Goal: Task Accomplishment & Management: Manage account settings

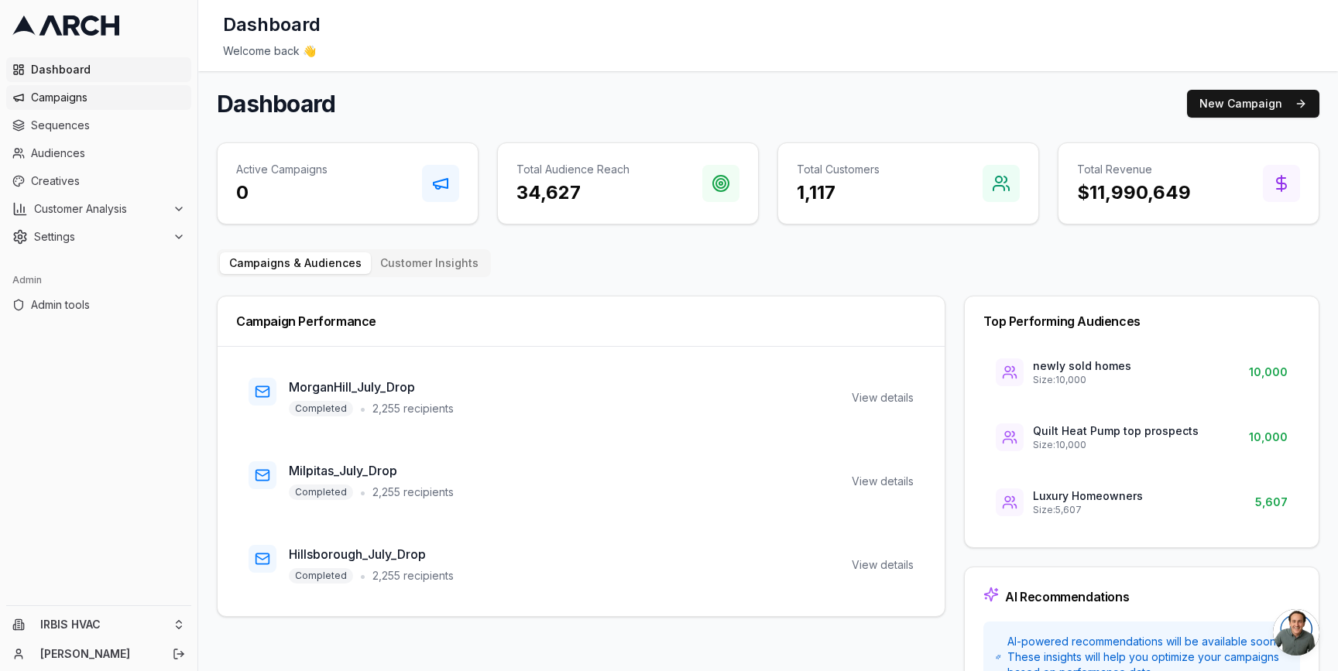
click at [110, 93] on span "Campaigns" at bounding box center [108, 97] width 154 height 15
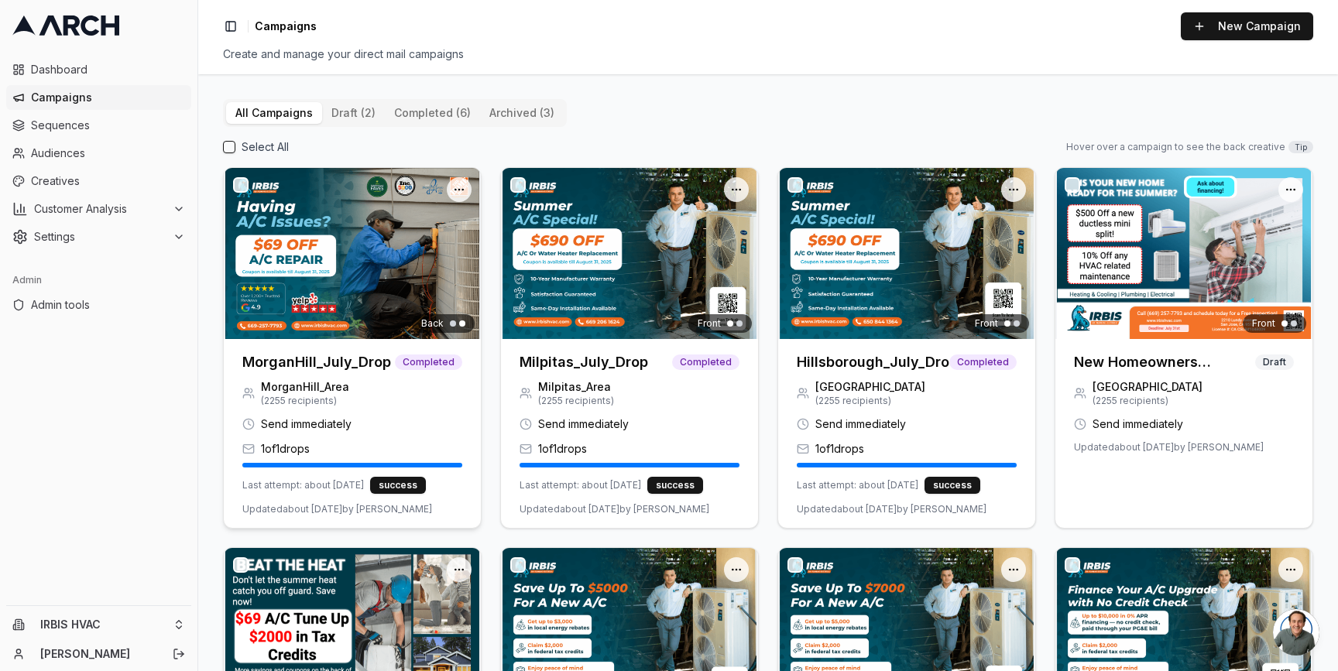
click at [342, 272] on img at bounding box center [352, 253] width 257 height 171
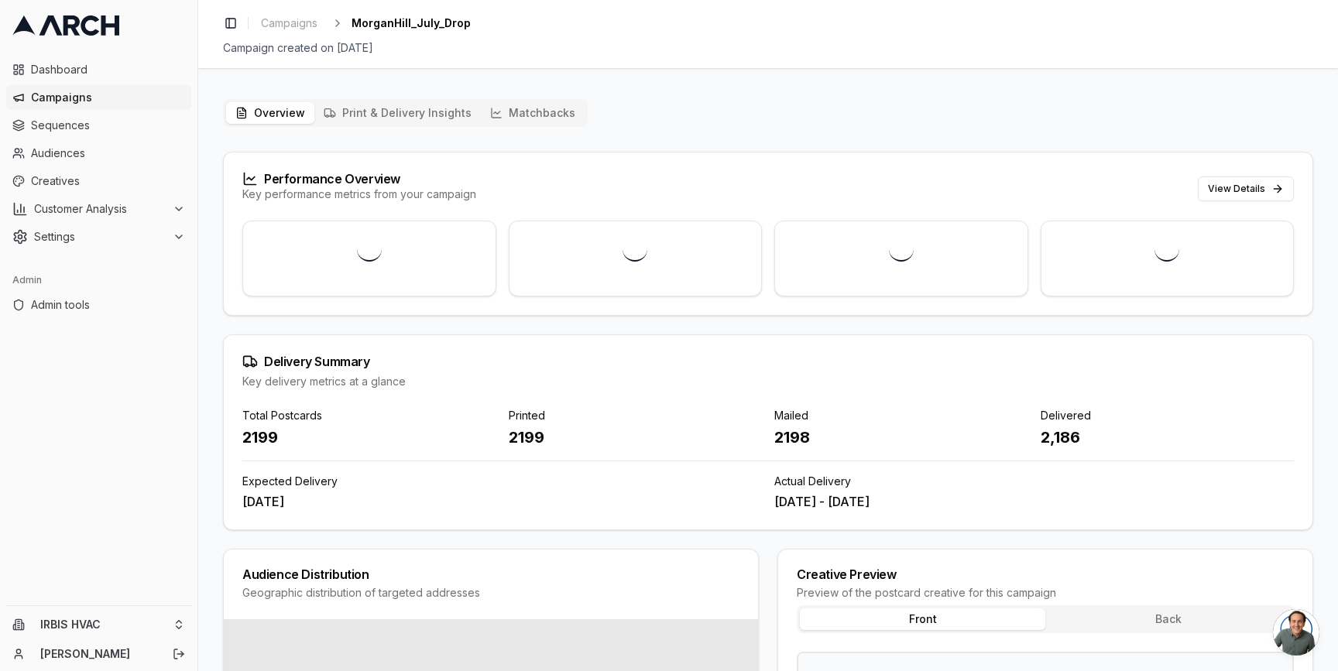
click at [524, 107] on button "Matchbacks" at bounding box center [533, 113] width 104 height 22
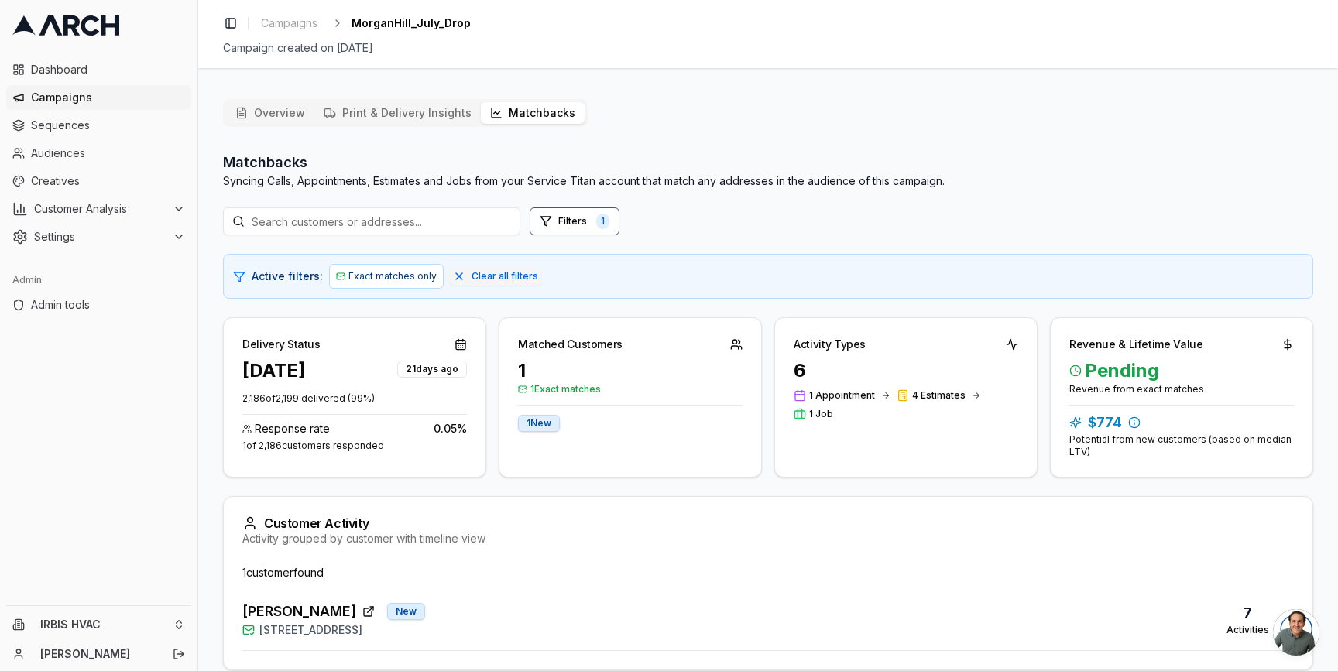
scroll to position [70, 0]
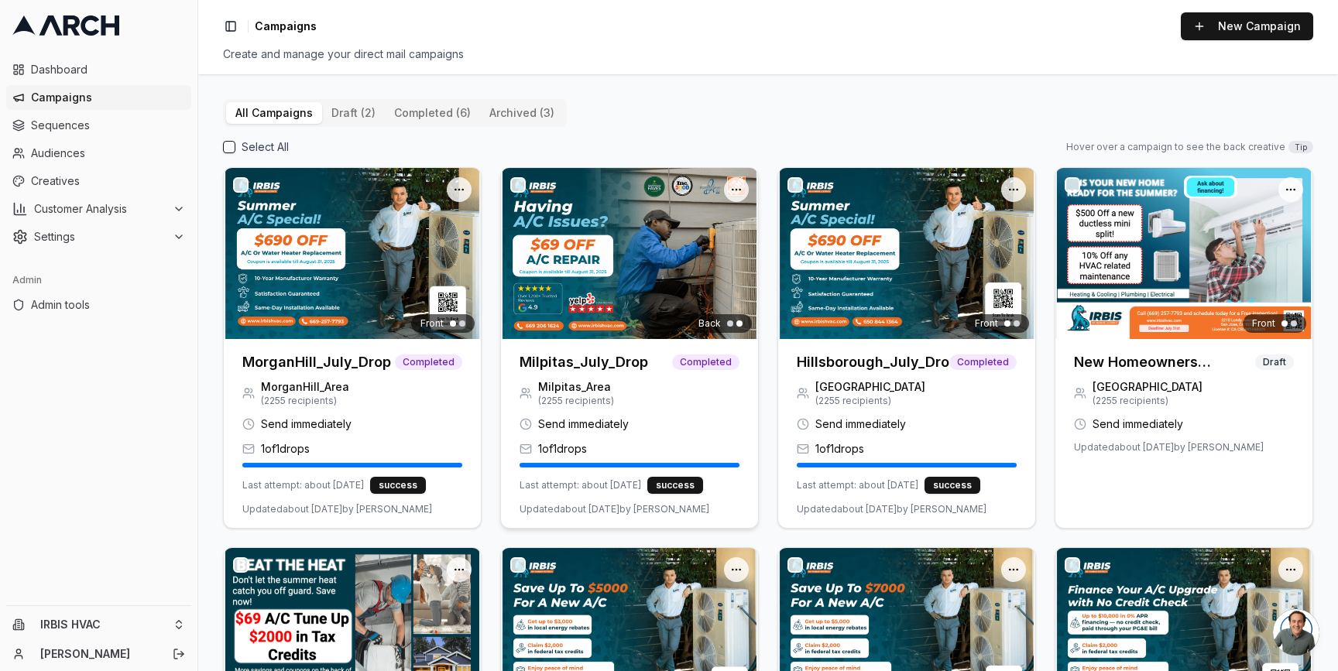
click at [632, 257] on img at bounding box center [629, 253] width 257 height 171
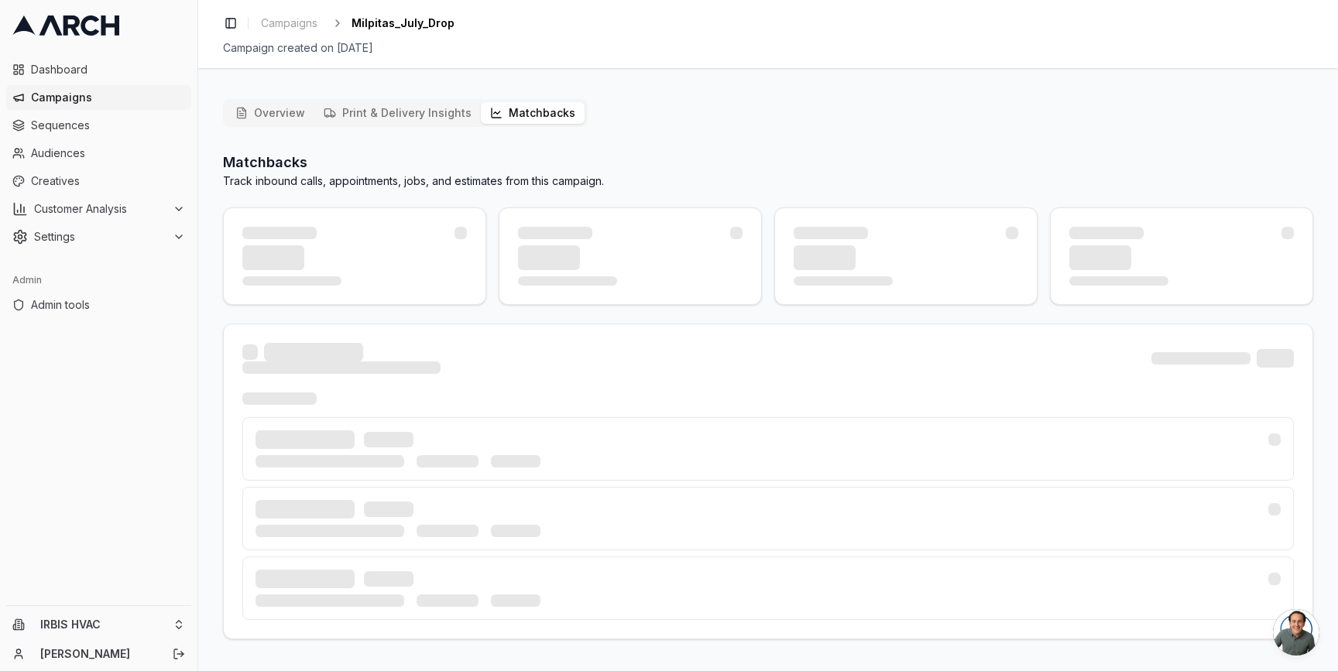
click at [502, 113] on button "Matchbacks" at bounding box center [533, 113] width 104 height 22
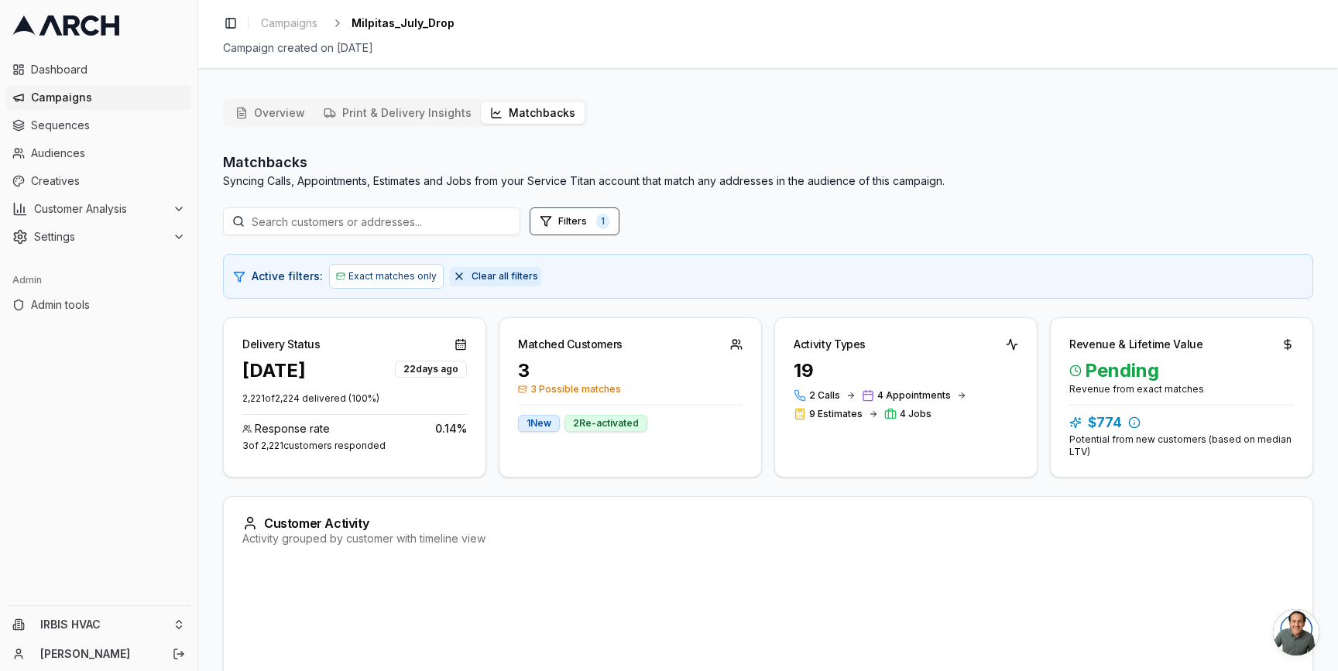
click at [478, 276] on span "Clear all filters" at bounding box center [504, 276] width 67 height 12
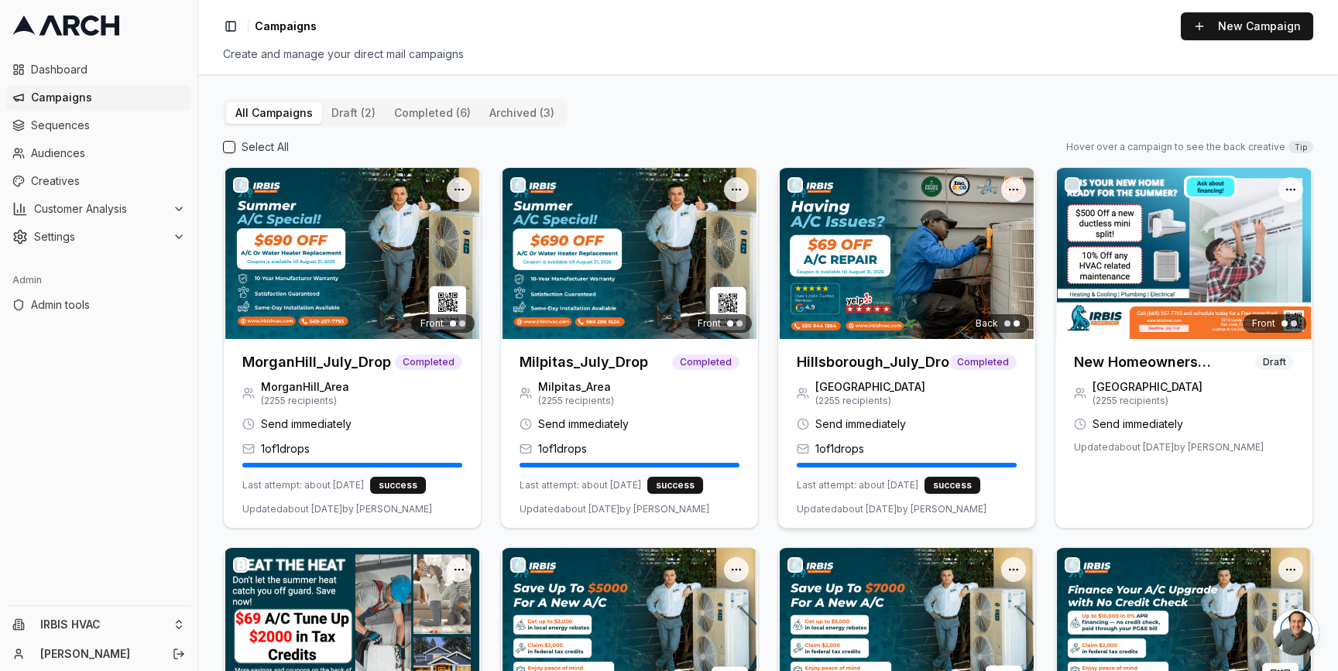
click at [828, 296] on div "Back" at bounding box center [906, 253] width 257 height 171
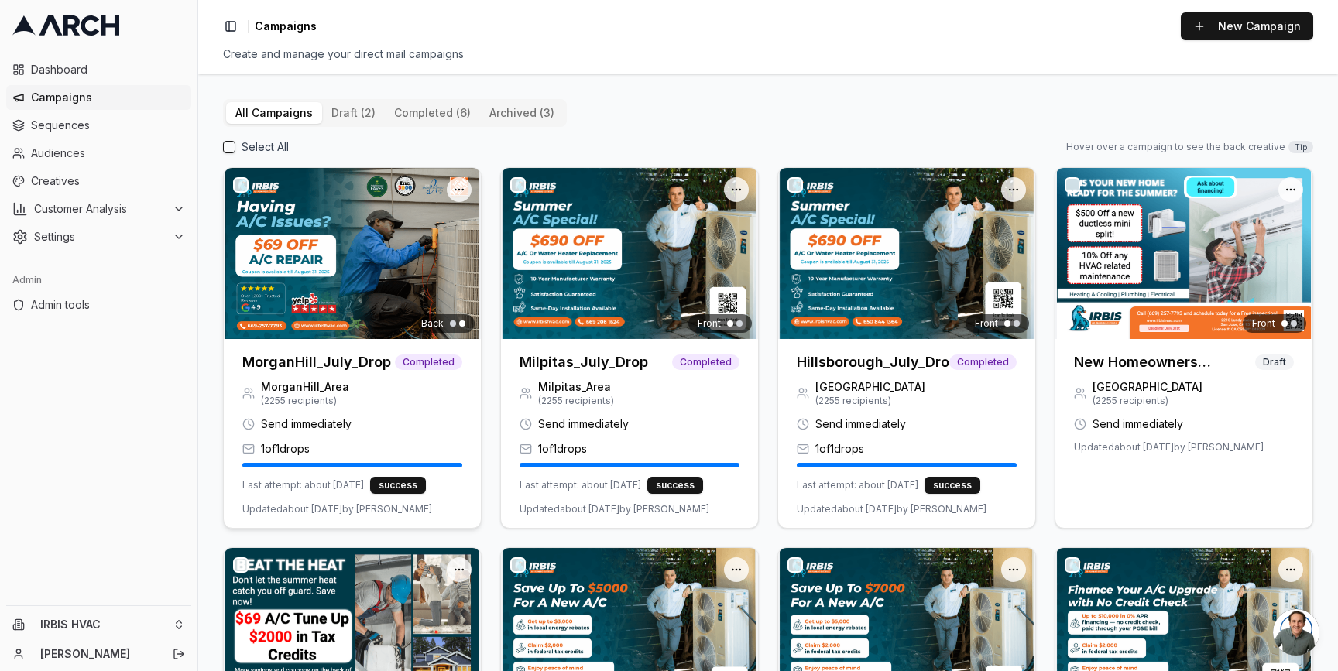
scroll to position [261, 0]
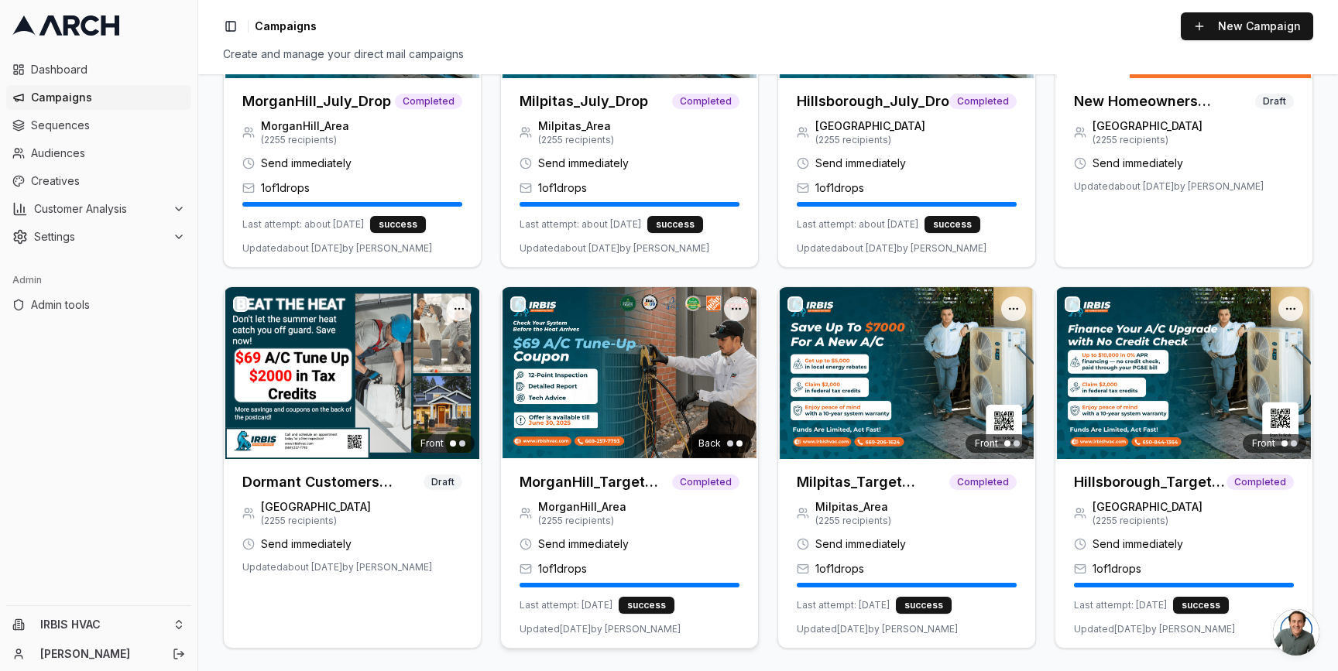
click at [588, 404] on img at bounding box center [629, 372] width 257 height 171
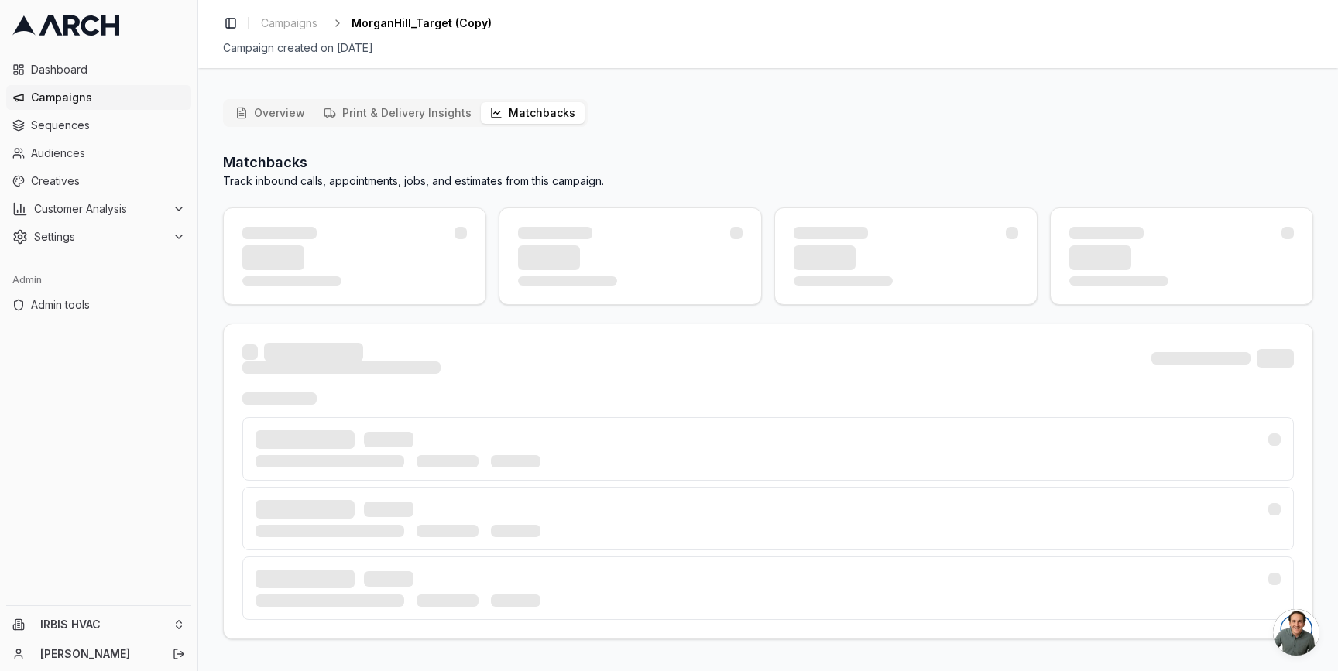
click at [512, 117] on button "Matchbacks" at bounding box center [533, 113] width 104 height 22
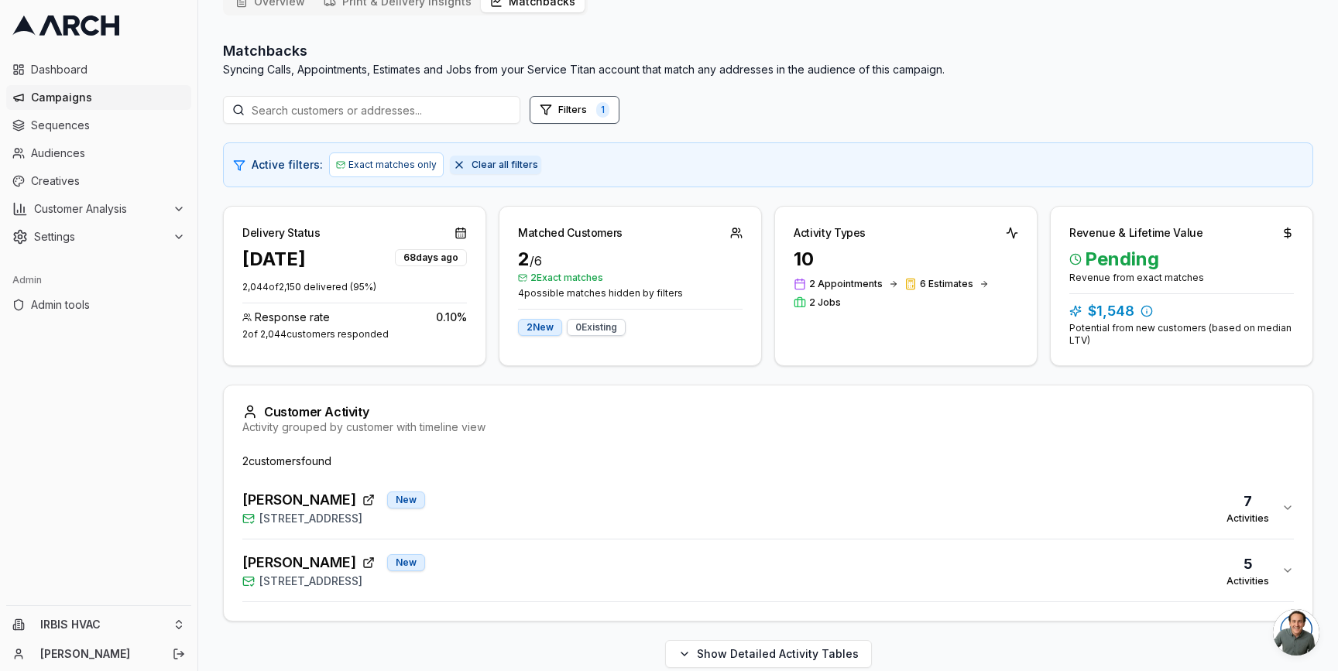
scroll to position [133, 0]
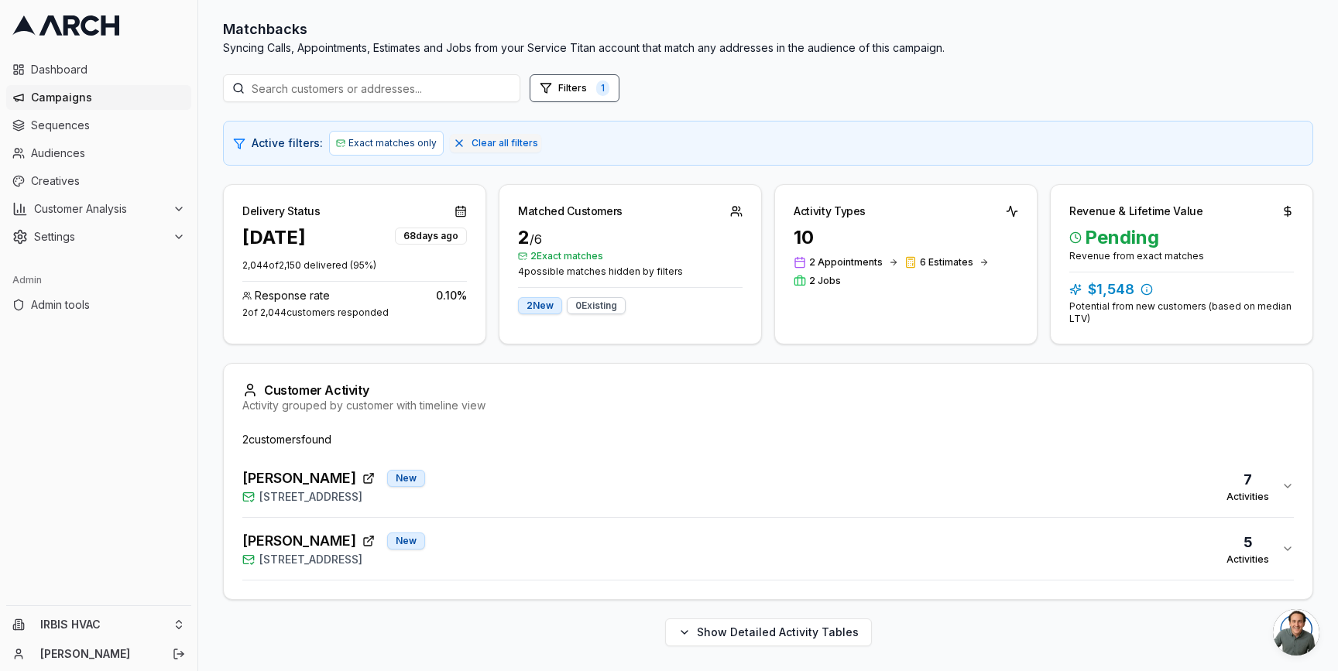
click at [561, 541] on div "[PERSON_NAME] New [STREET_ADDRESS] Activities" at bounding box center [761, 548] width 1039 height 37
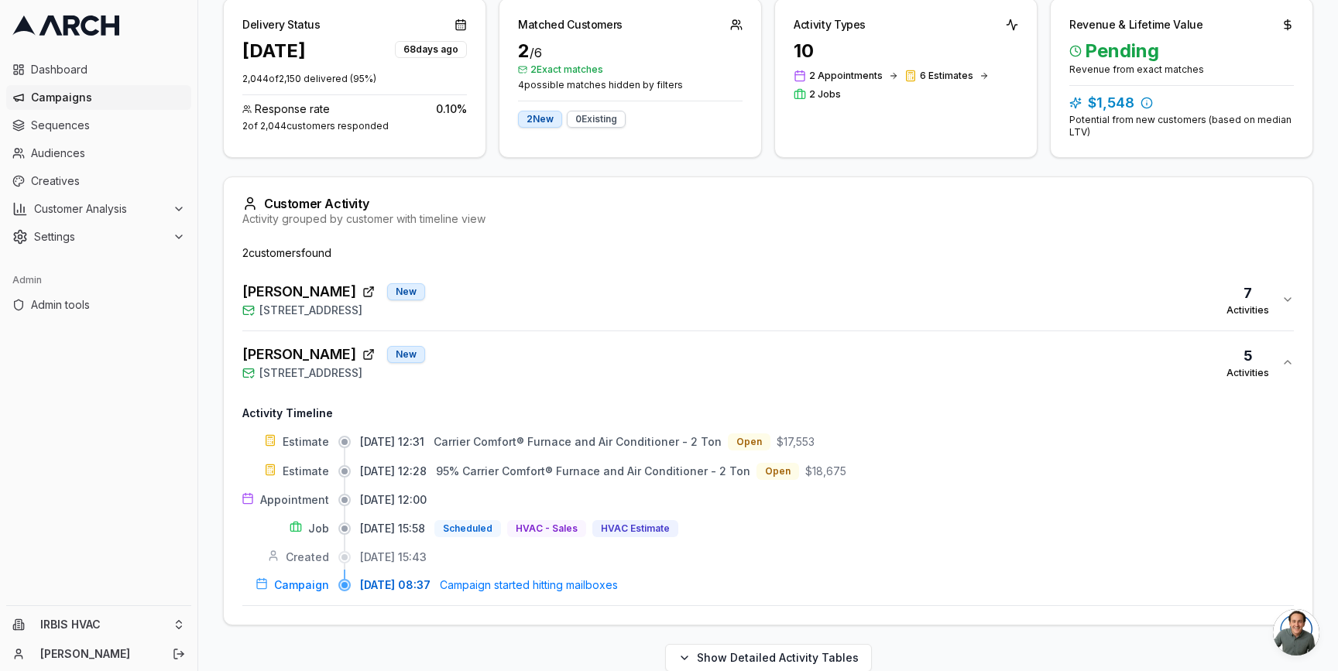
scroll to position [330, 0]
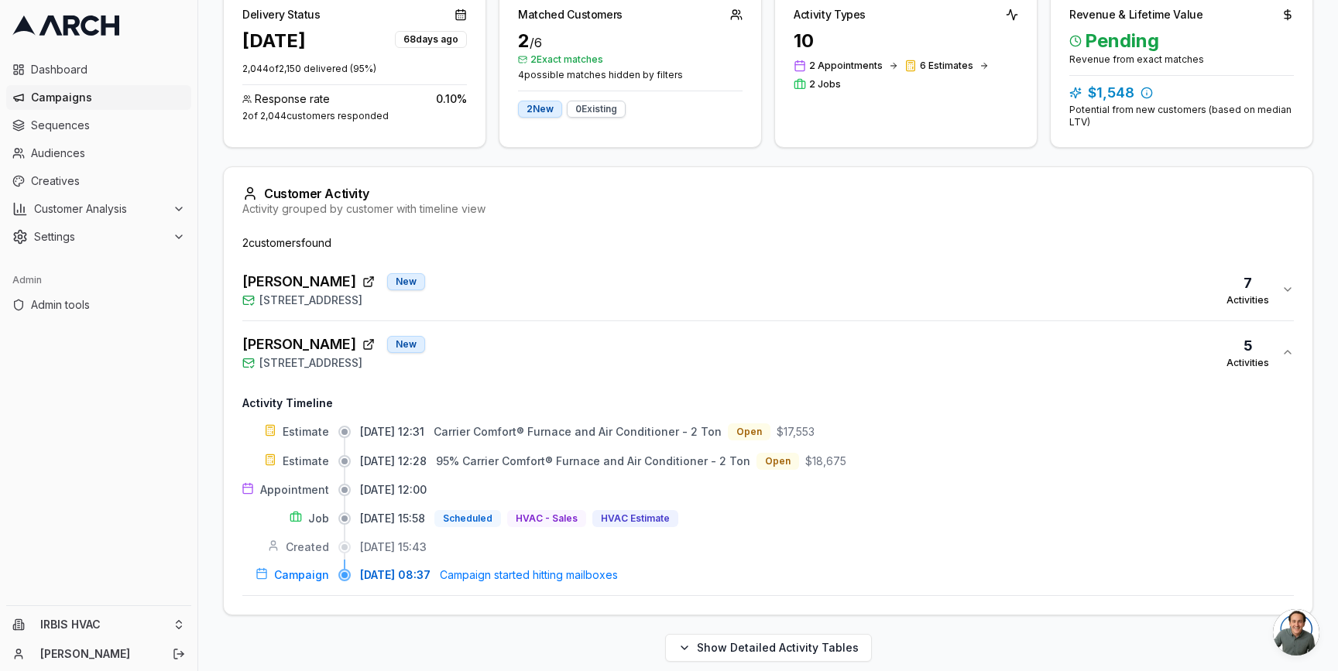
click at [557, 293] on div "[PERSON_NAME] New [STREET_ADDRESS] 7 Activities" at bounding box center [761, 289] width 1039 height 37
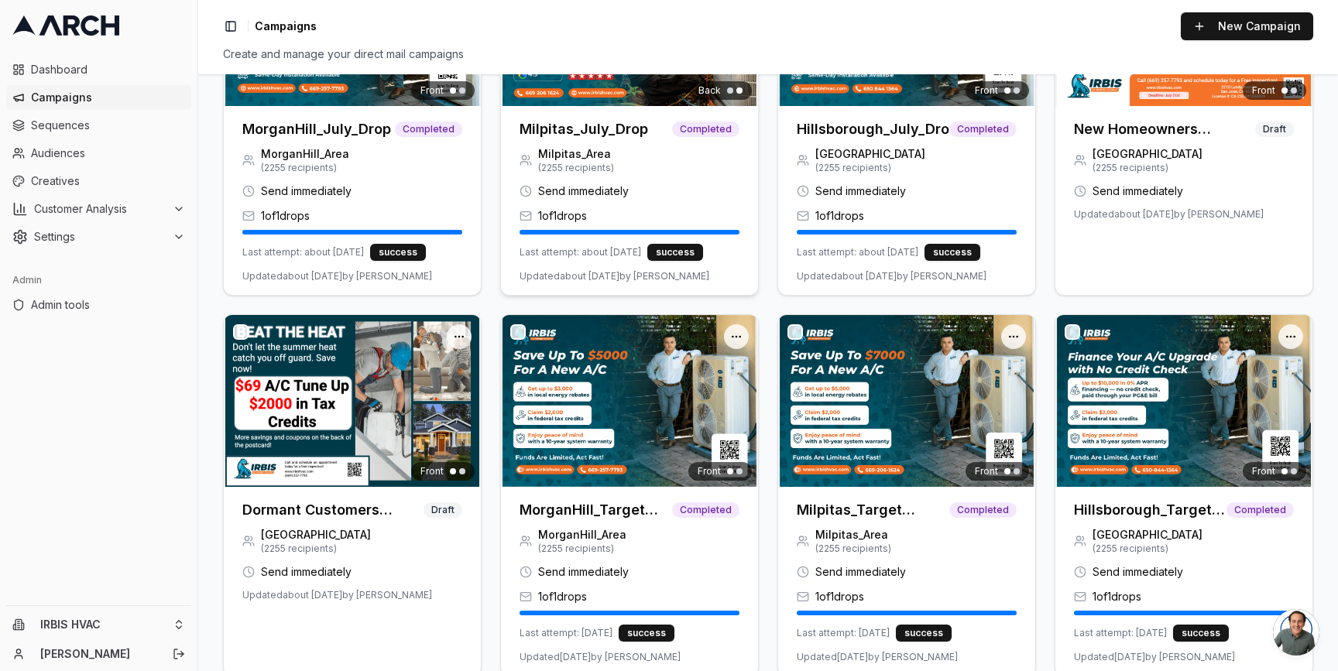
scroll to position [261, 0]
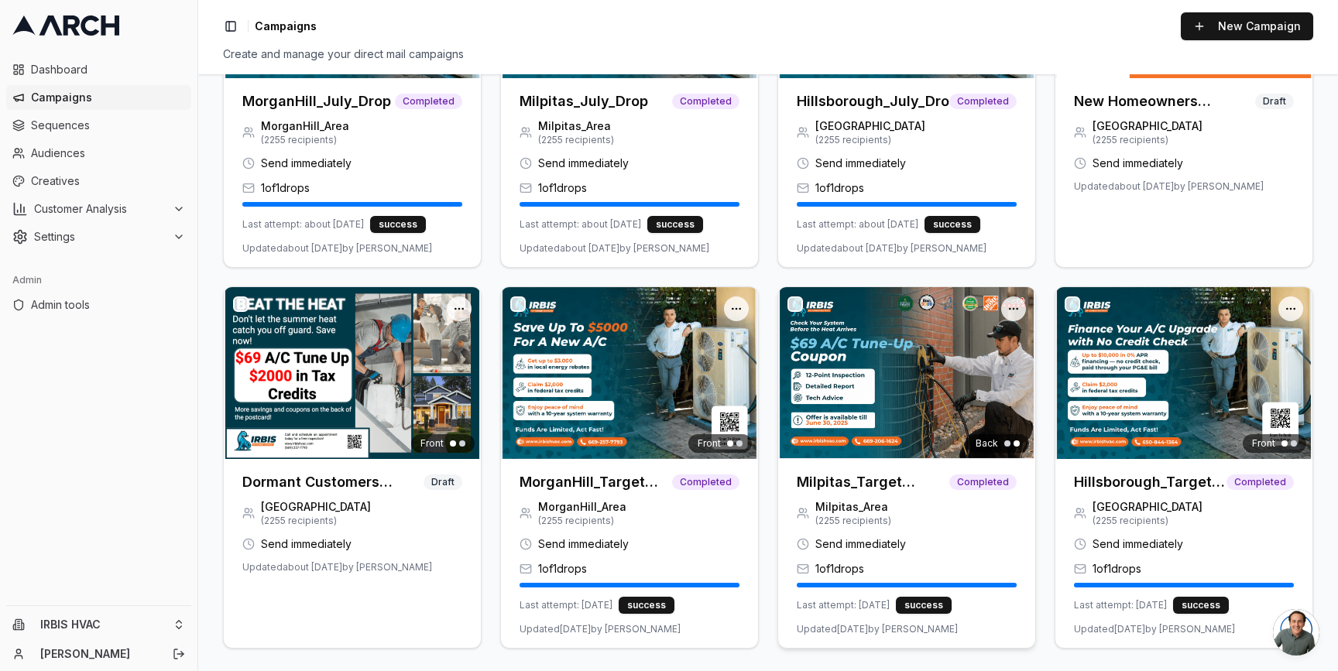
click at [921, 413] on img at bounding box center [906, 372] width 257 height 171
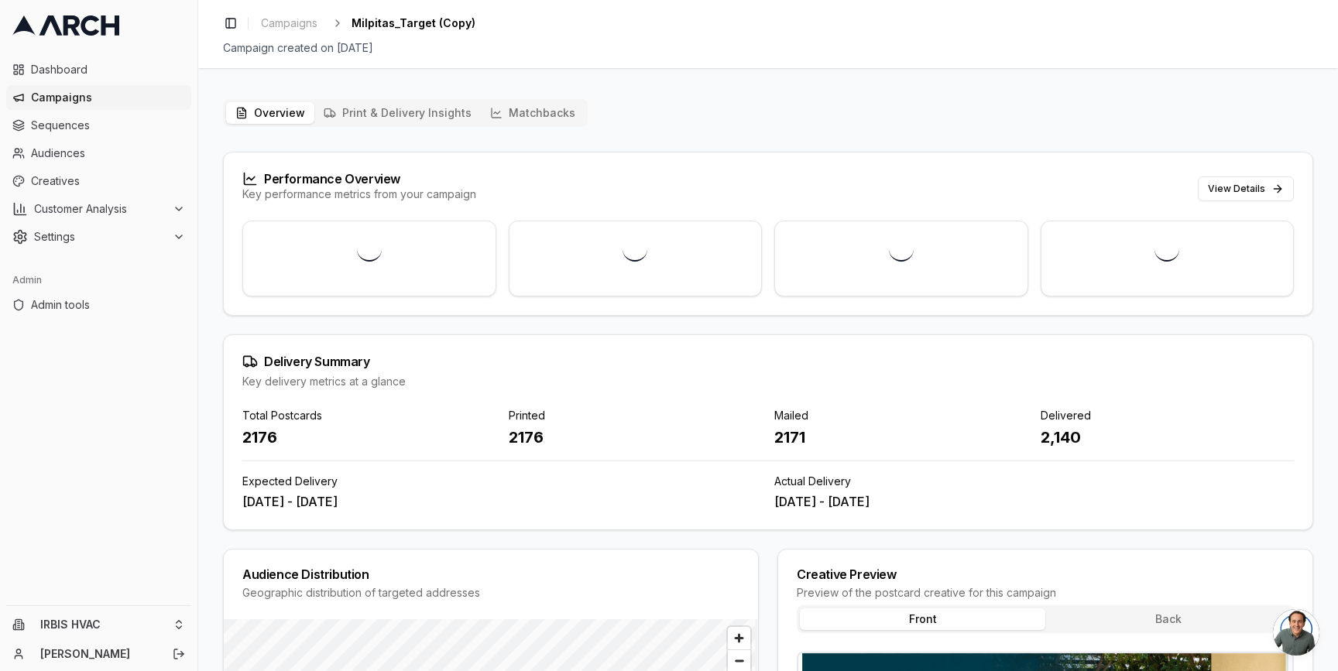
click at [530, 111] on button "Matchbacks" at bounding box center [533, 113] width 104 height 22
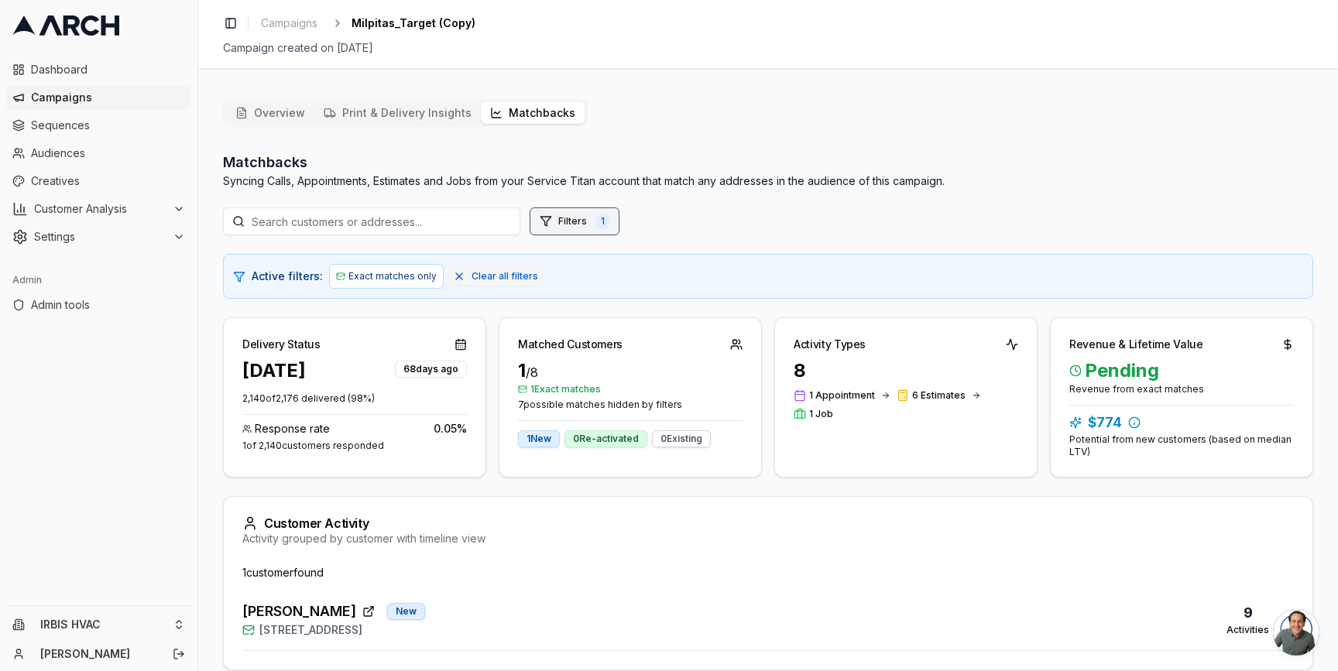
scroll to position [70, 0]
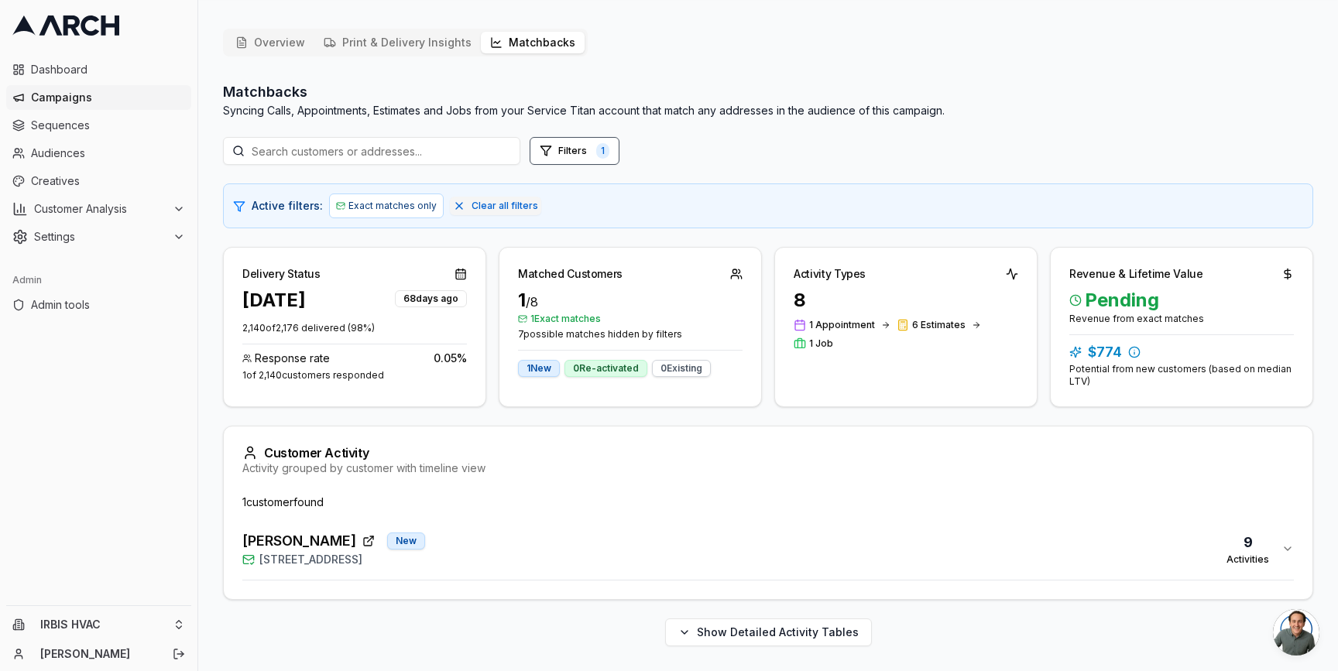
click at [543, 557] on div "[PERSON_NAME] New [STREET_ADDRESS] 9 Activities" at bounding box center [761, 548] width 1039 height 37
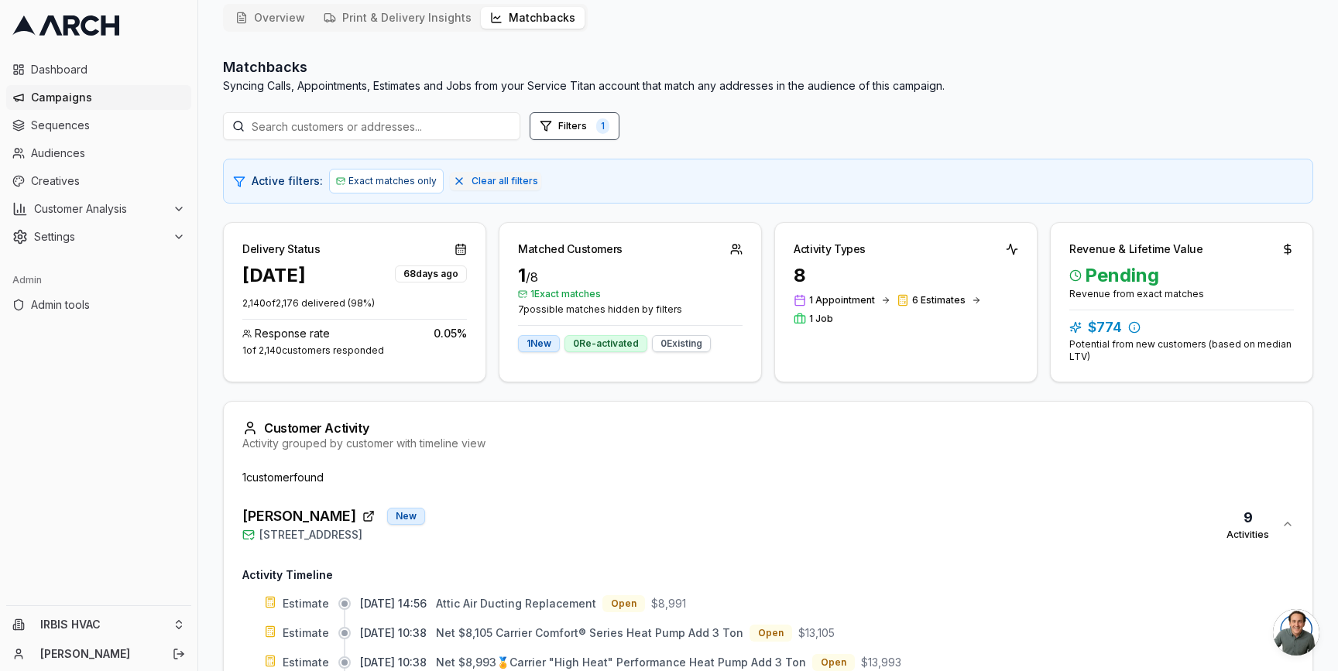
scroll to position [54, 0]
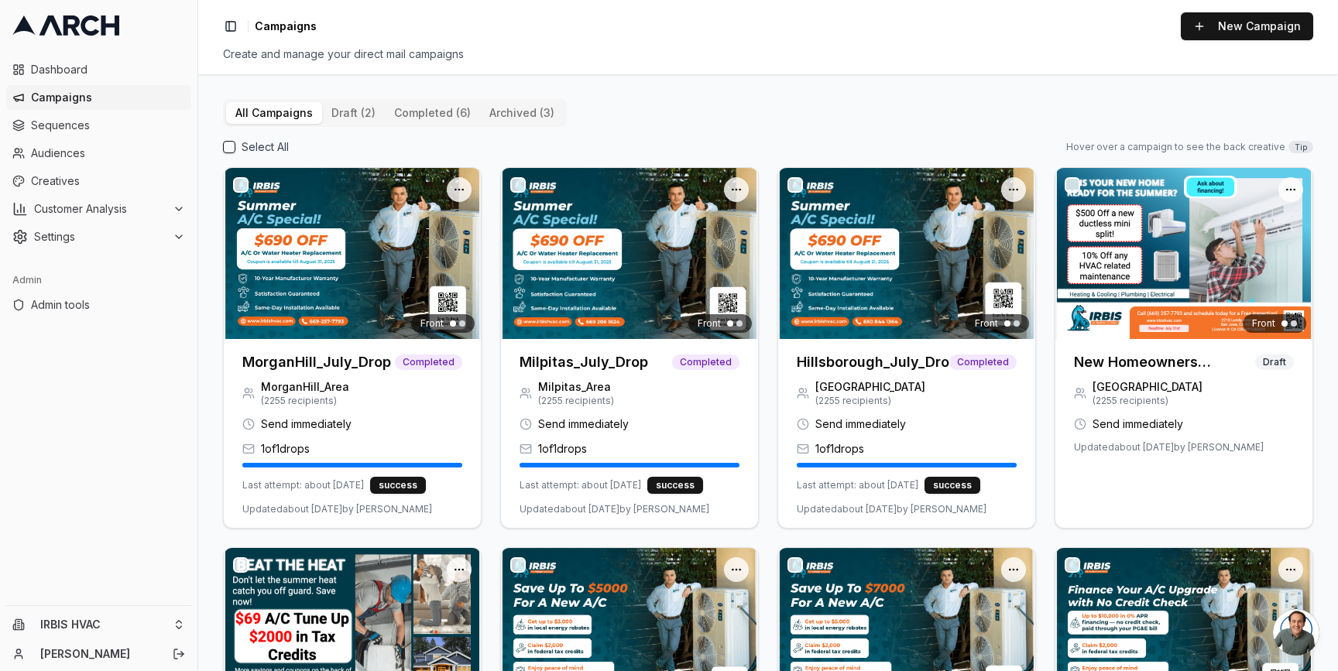
click at [206, 135] on div "All Campaigns draft (2) completed (6) archived (3) Select All Hover over a camp…" at bounding box center [768, 372] width 1140 height 597
click at [204, 149] on div "All Campaigns draft (2) completed (6) archived (3) Select All Hover over a camp…" at bounding box center [768, 372] width 1140 height 597
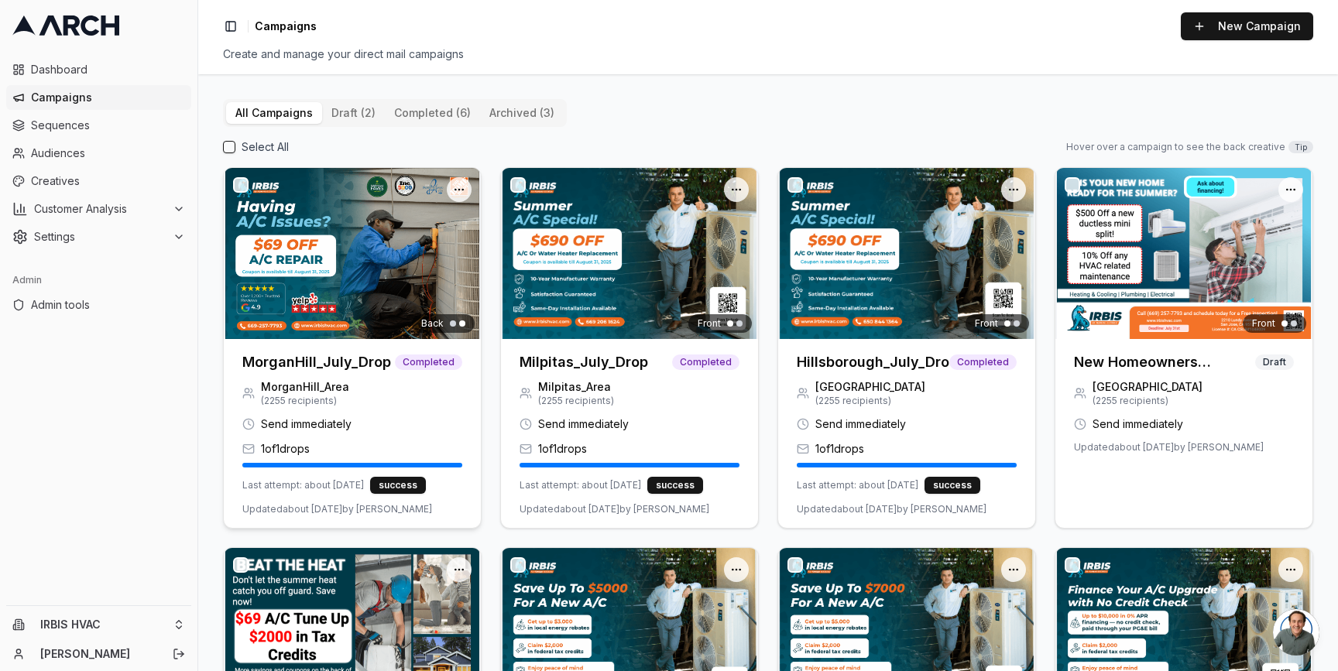
click at [372, 238] on img at bounding box center [352, 253] width 257 height 171
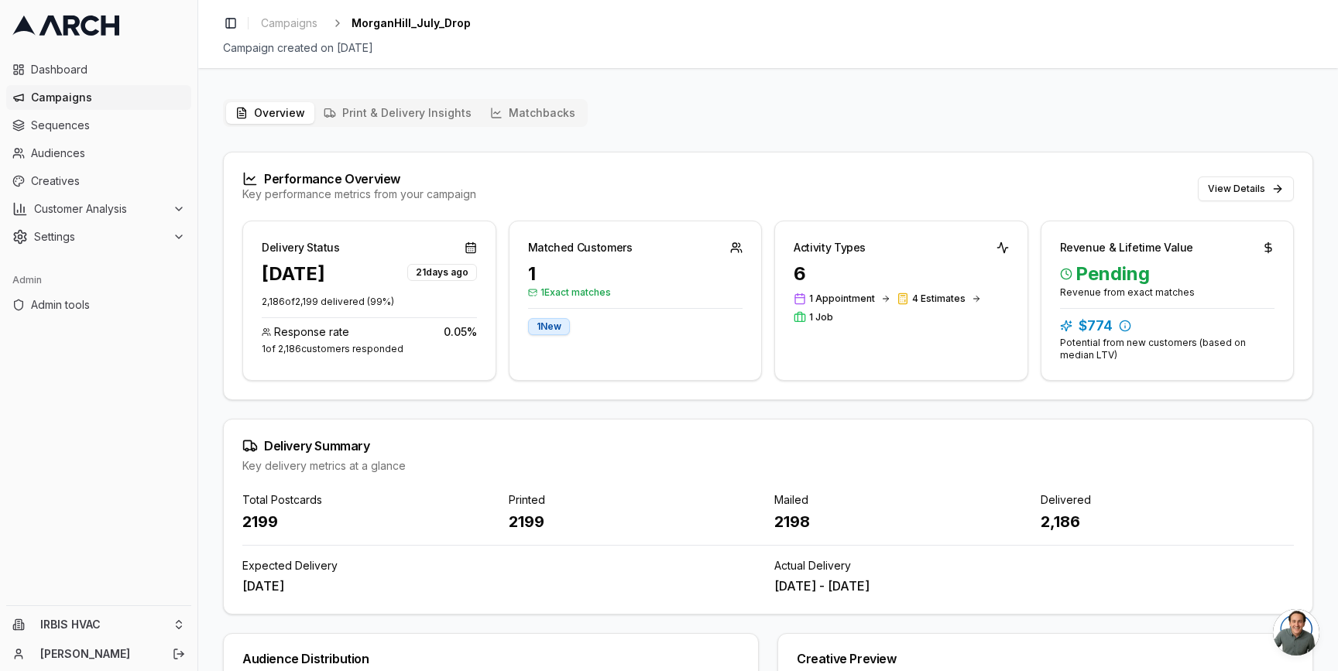
click at [514, 122] on button "Matchbacks" at bounding box center [533, 113] width 104 height 22
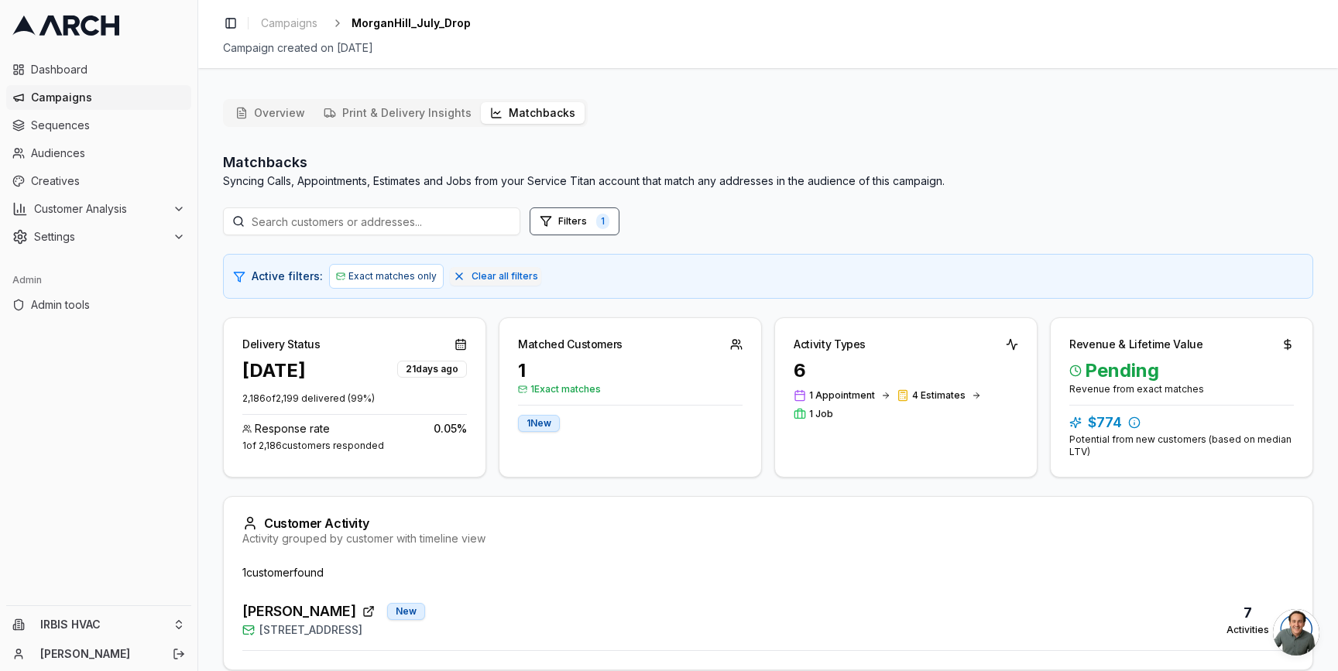
scroll to position [70, 0]
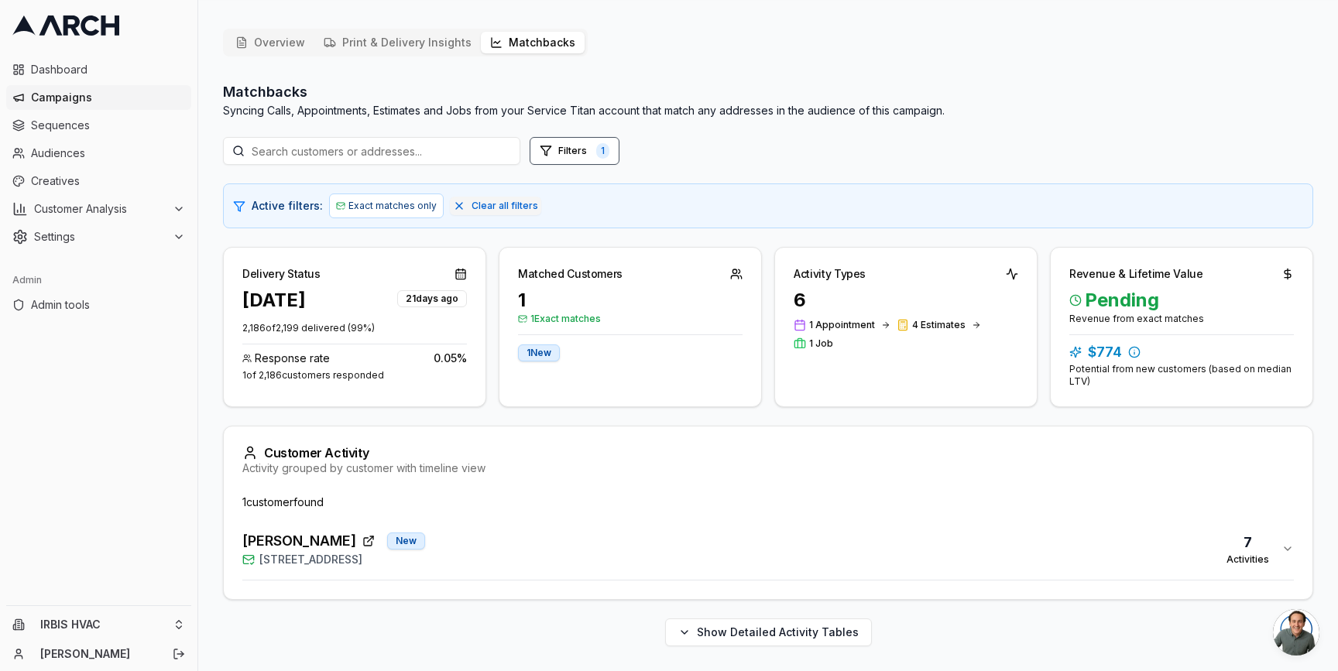
click at [522, 565] on div "[PERSON_NAME] New [STREET_ADDRESS] 7 Activities" at bounding box center [761, 548] width 1039 height 37
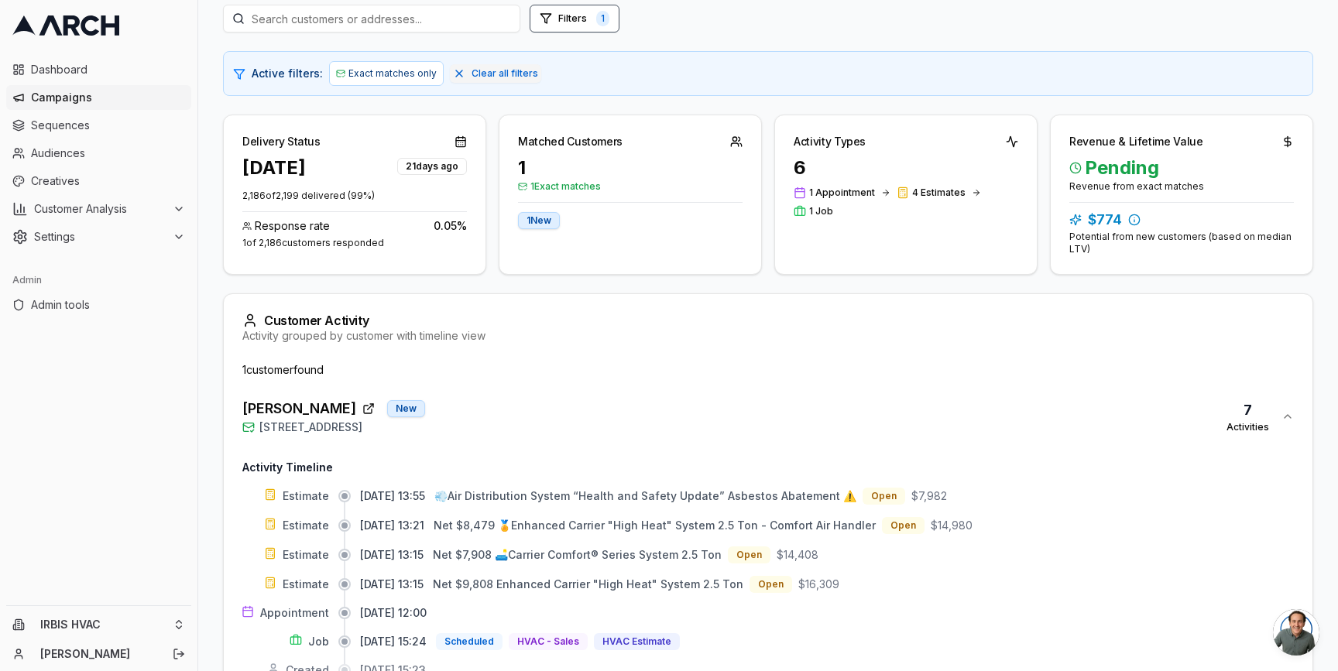
scroll to position [341, 0]
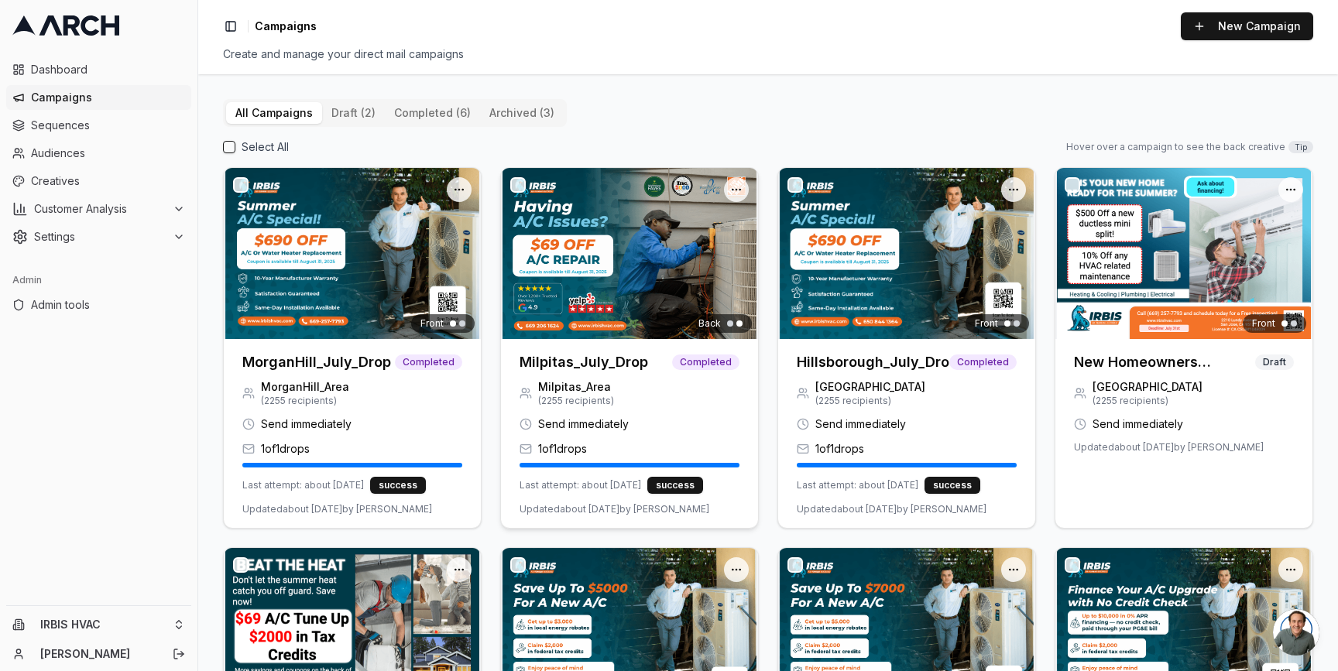
click at [595, 353] on h3 "Milpitas_July_Drop" at bounding box center [583, 362] width 129 height 22
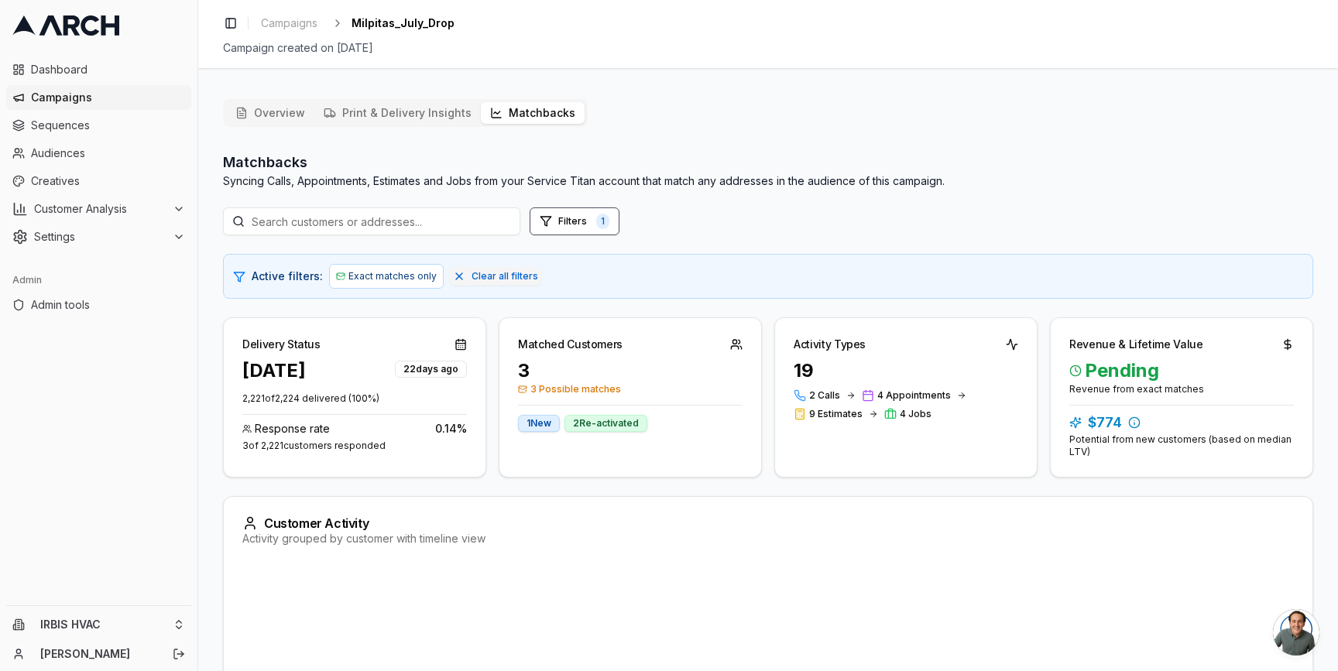
click at [523, 114] on button "Matchbacks" at bounding box center [533, 113] width 104 height 22
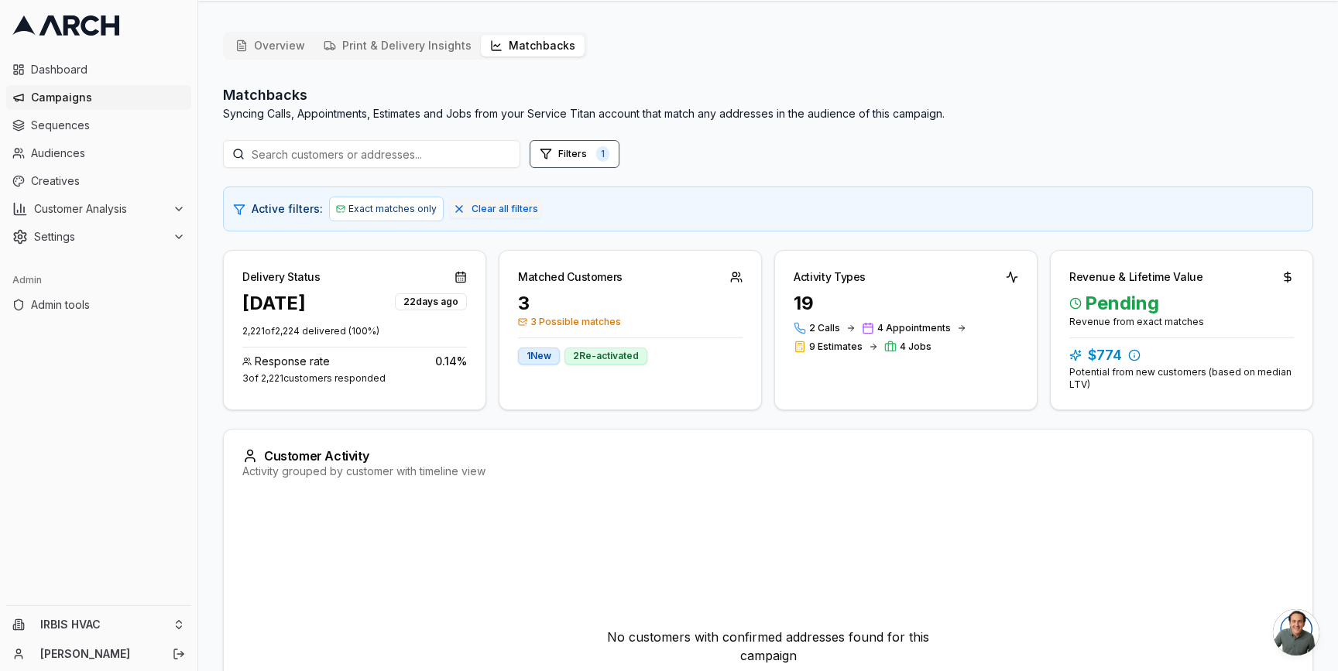
scroll to position [282, 0]
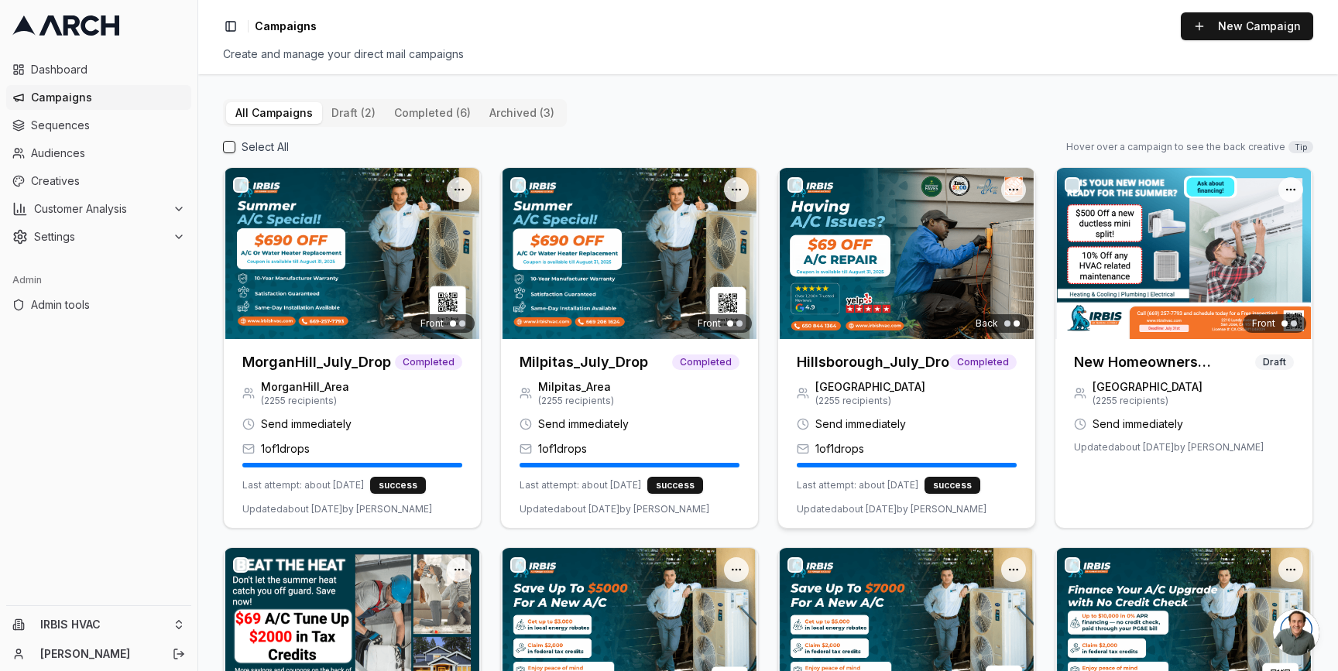
click at [825, 316] on img at bounding box center [906, 253] width 257 height 171
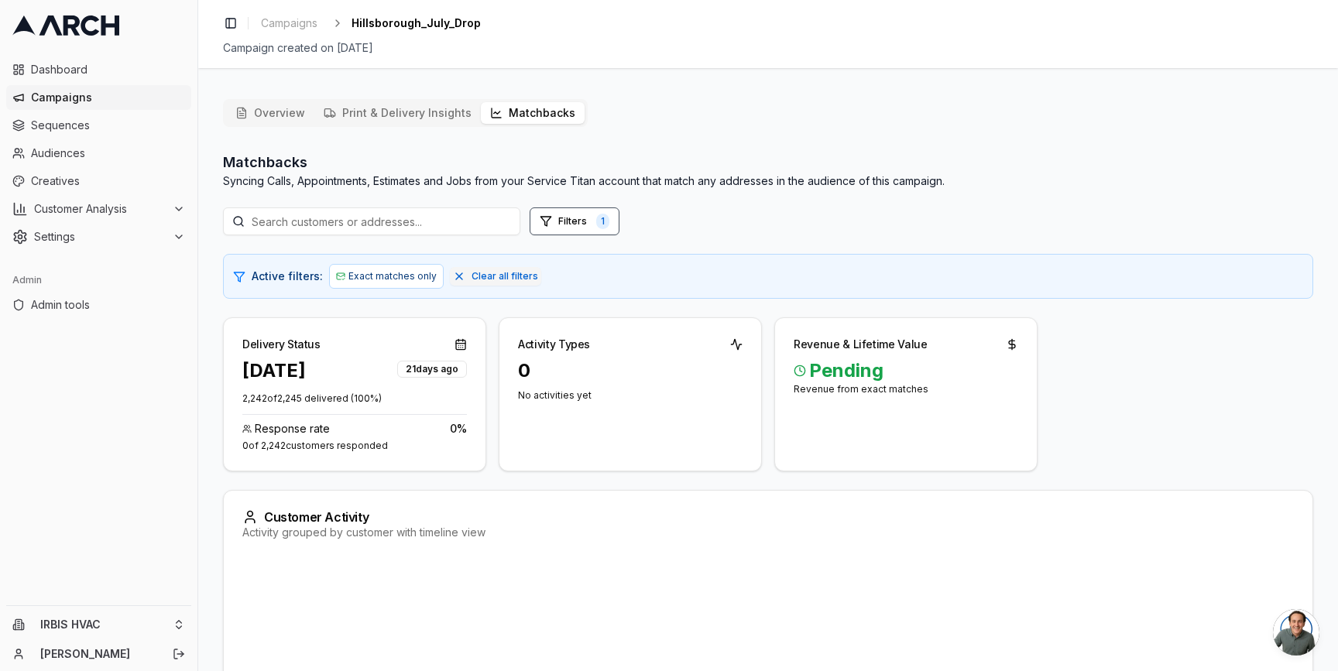
click at [527, 109] on button "Matchbacks" at bounding box center [533, 113] width 104 height 22
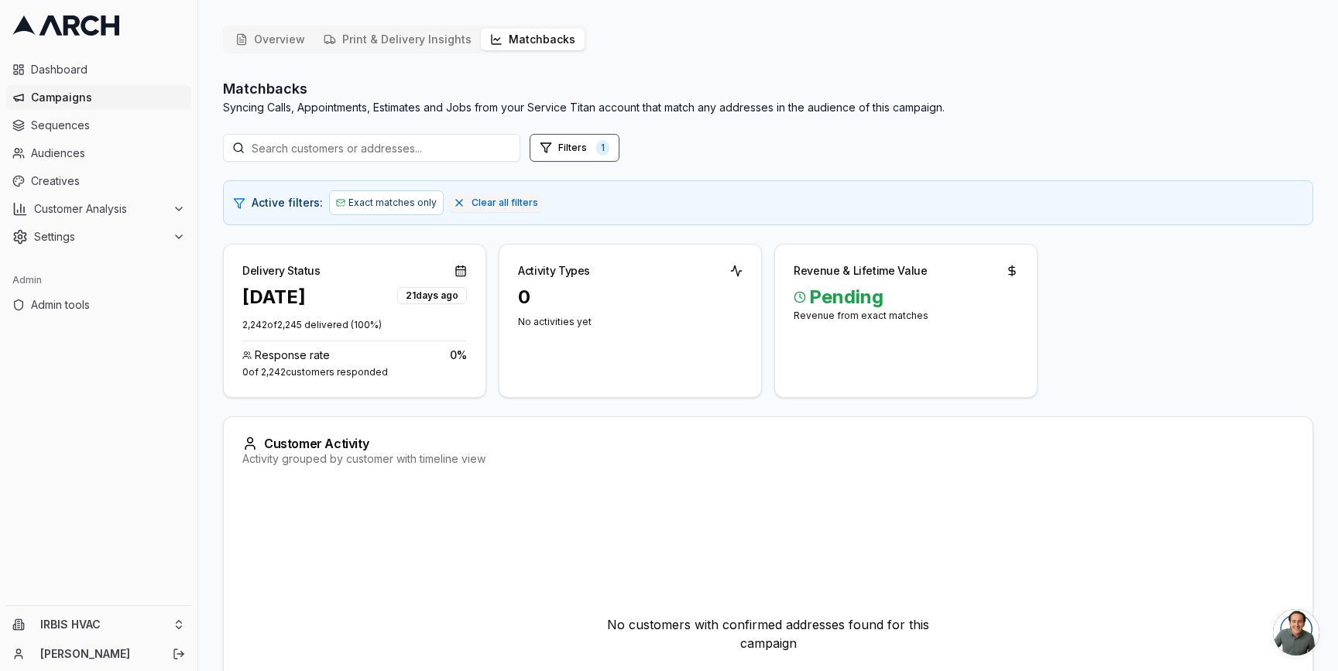
scroll to position [229, 0]
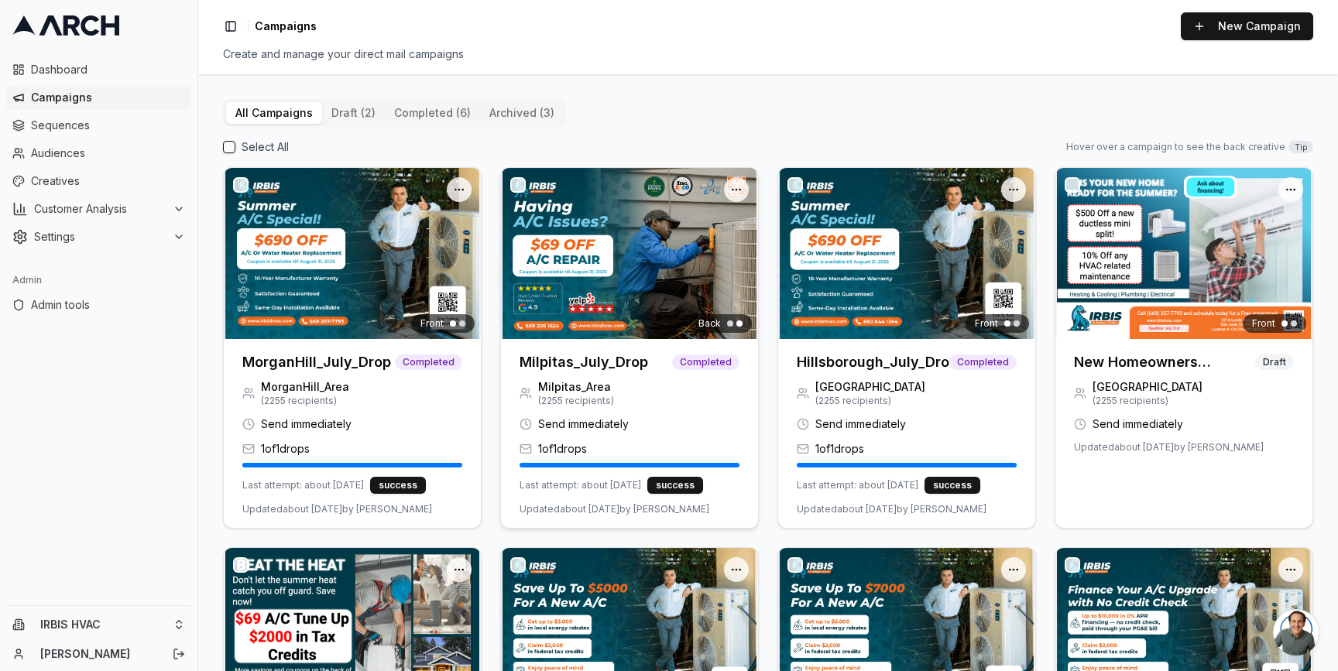
click at [622, 299] on img at bounding box center [629, 253] width 257 height 171
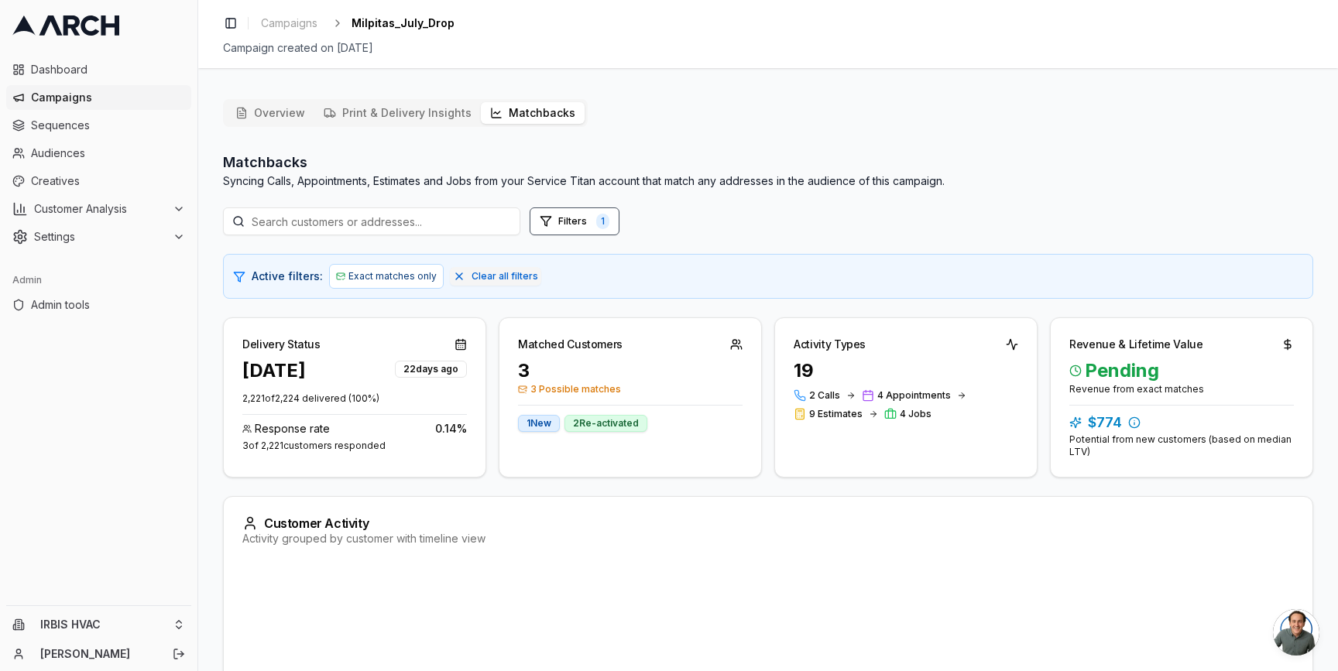
click at [523, 119] on button "Matchbacks" at bounding box center [533, 113] width 104 height 22
click at [471, 278] on span "Clear all filters" at bounding box center [504, 276] width 67 height 12
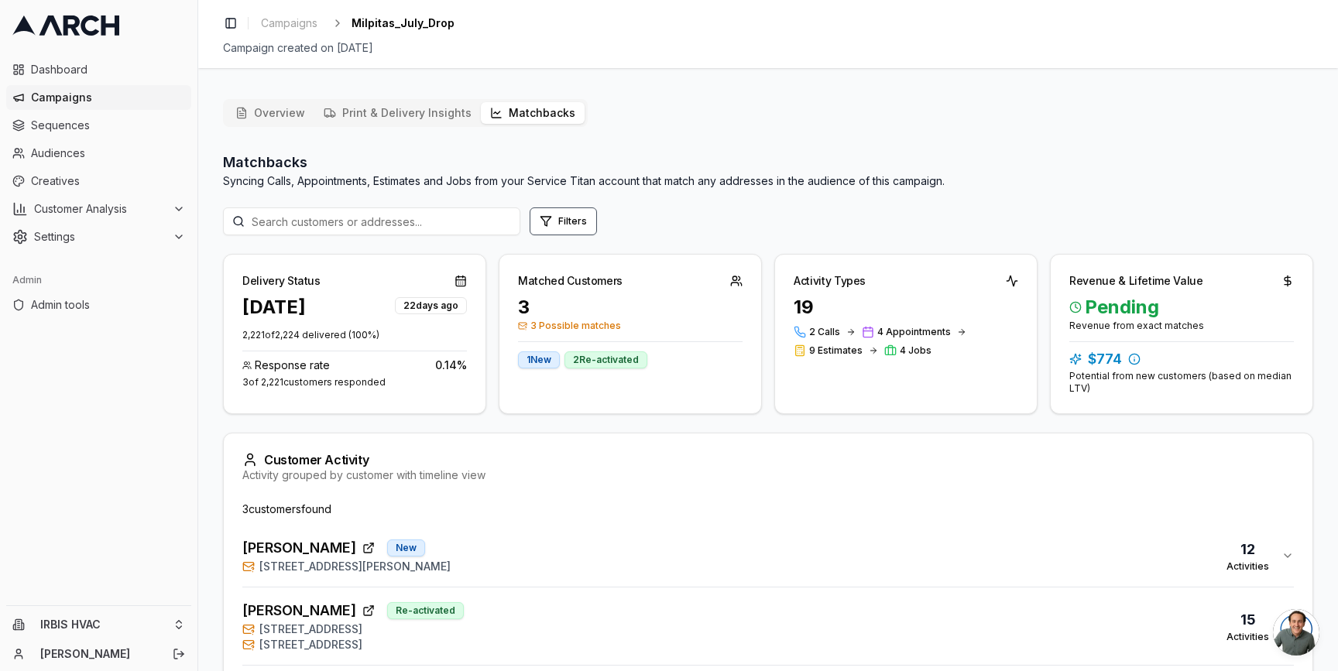
scroll to position [148, 0]
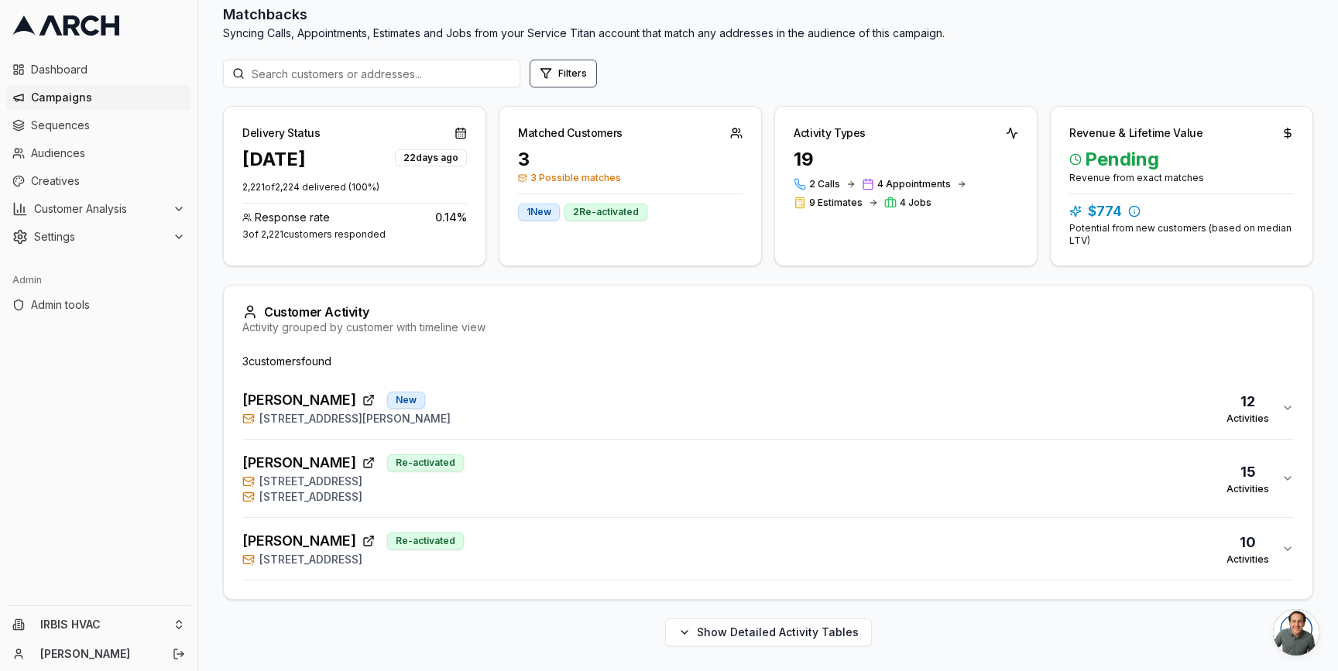
click at [499, 551] on div "[PERSON_NAME] Re-activated [STREET_ADDRESS] 10 Activities" at bounding box center [761, 548] width 1039 height 37
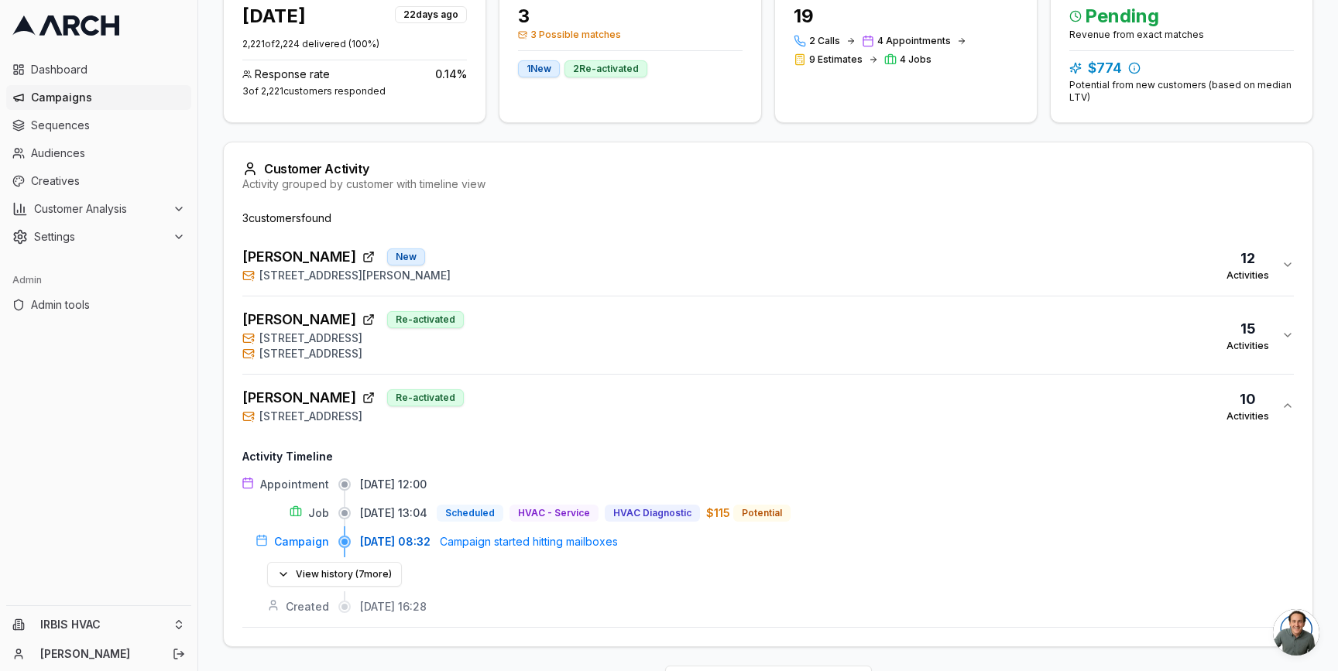
scroll to position [295, 0]
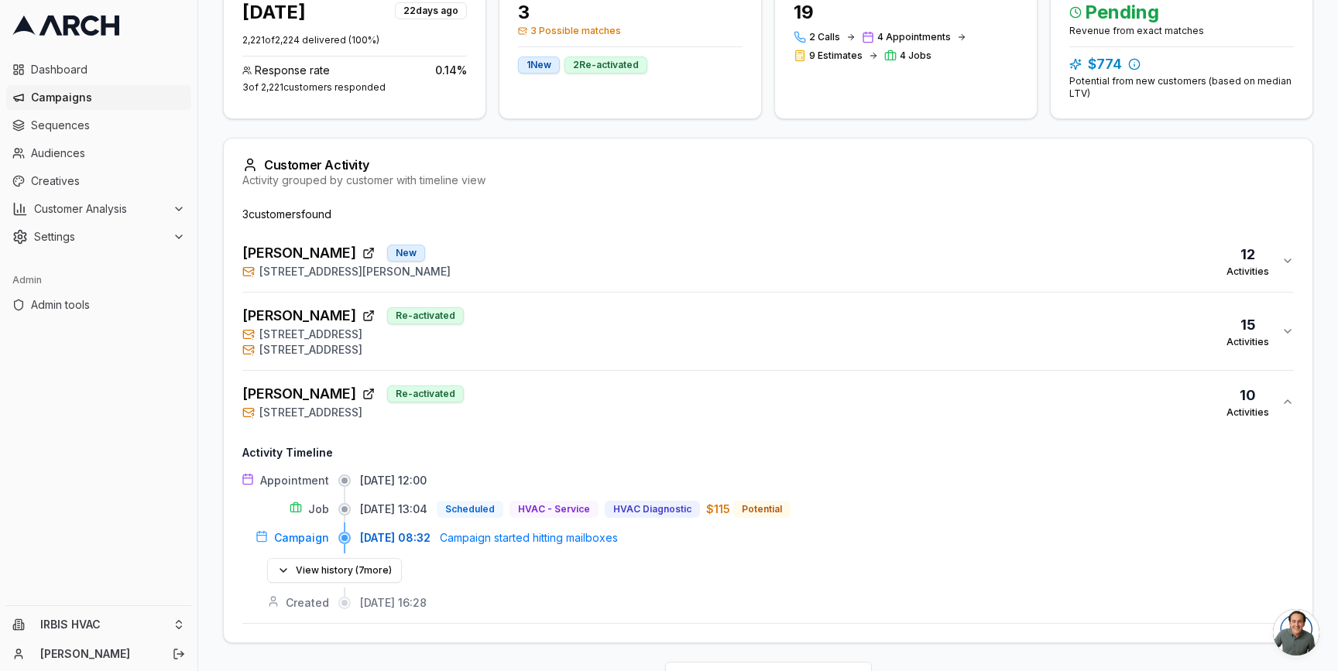
click at [479, 404] on div "[PERSON_NAME] Re-activated [STREET_ADDRESS] 10 Activities" at bounding box center [761, 401] width 1039 height 37
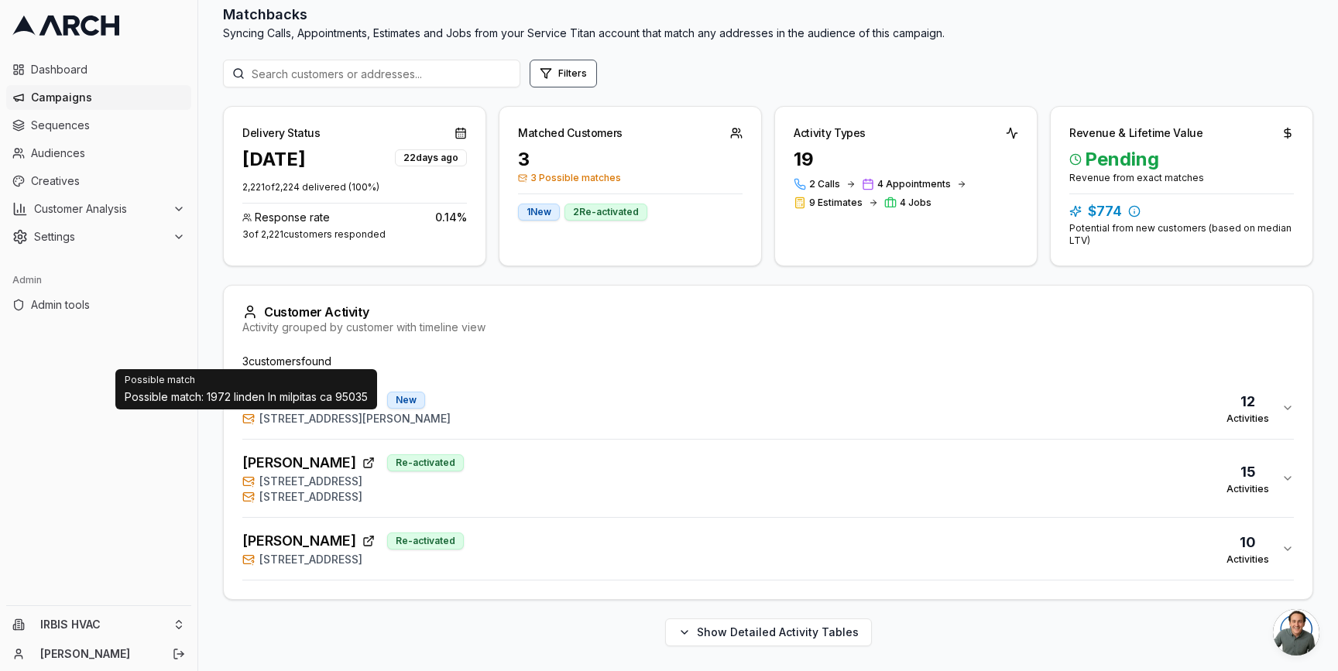
click at [201, 422] on div "Overview Print & Delivery Insights Matchbacks Matchbacks Syncing Calls, Appoint…" at bounding box center [768, 305] width 1140 height 732
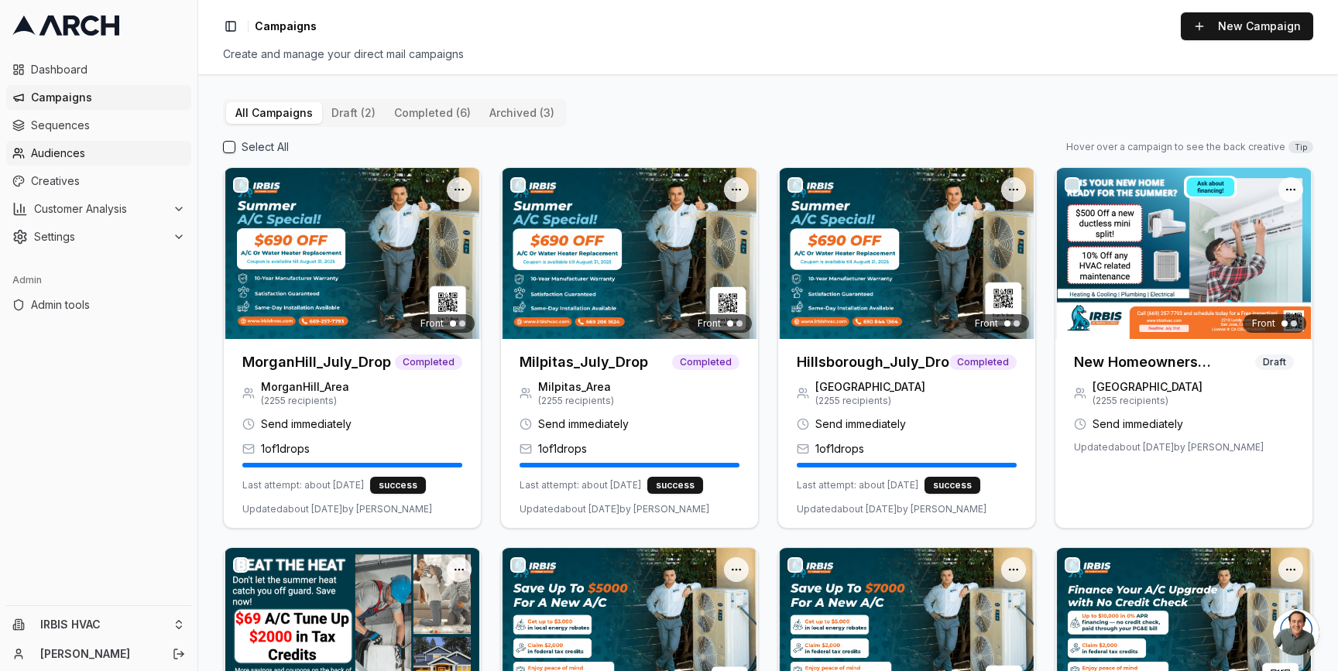
click at [103, 146] on span "Audiences" at bounding box center [108, 153] width 154 height 15
